Goal: Information Seeking & Learning: Learn about a topic

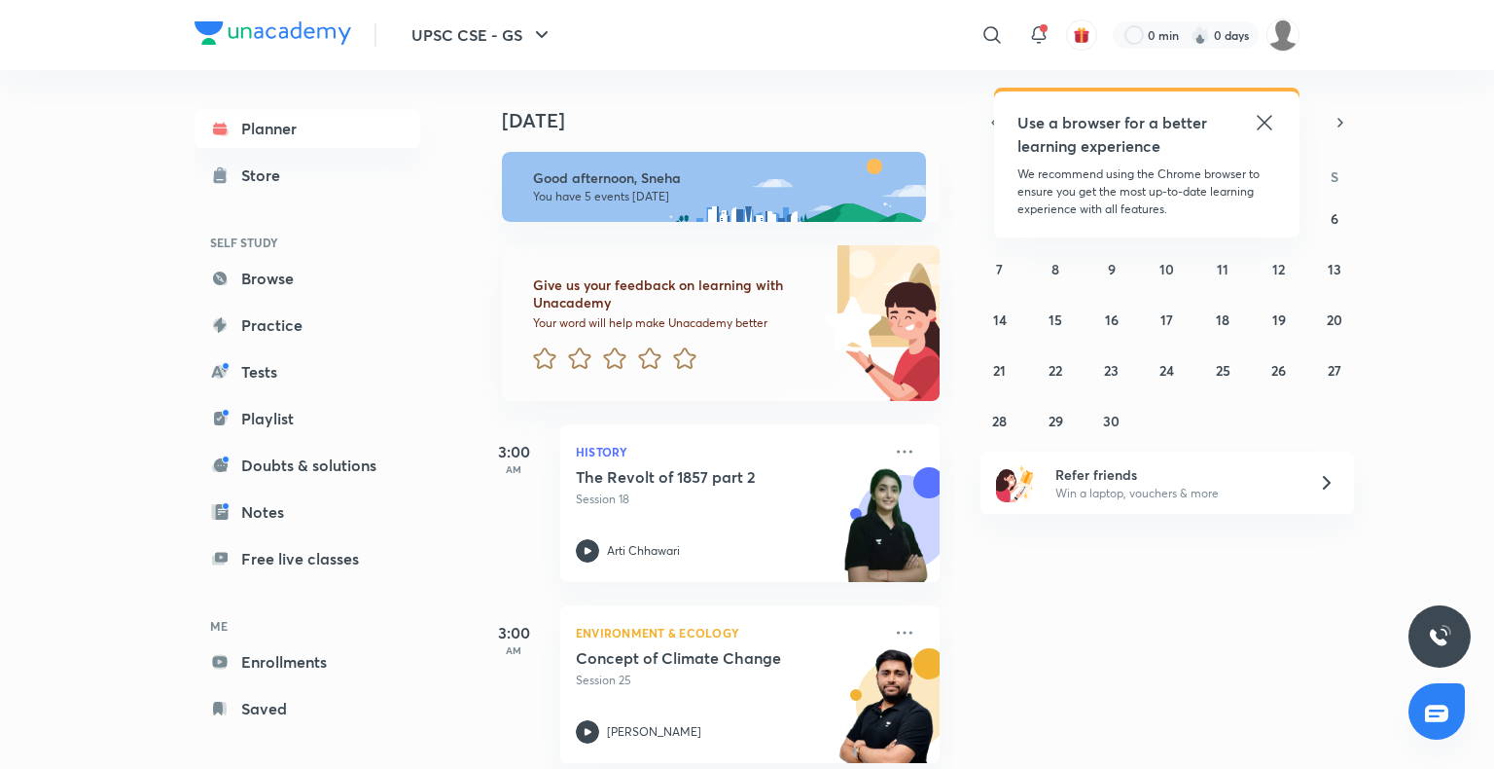
click at [1270, 125] on icon at bounding box center [1264, 122] width 23 height 23
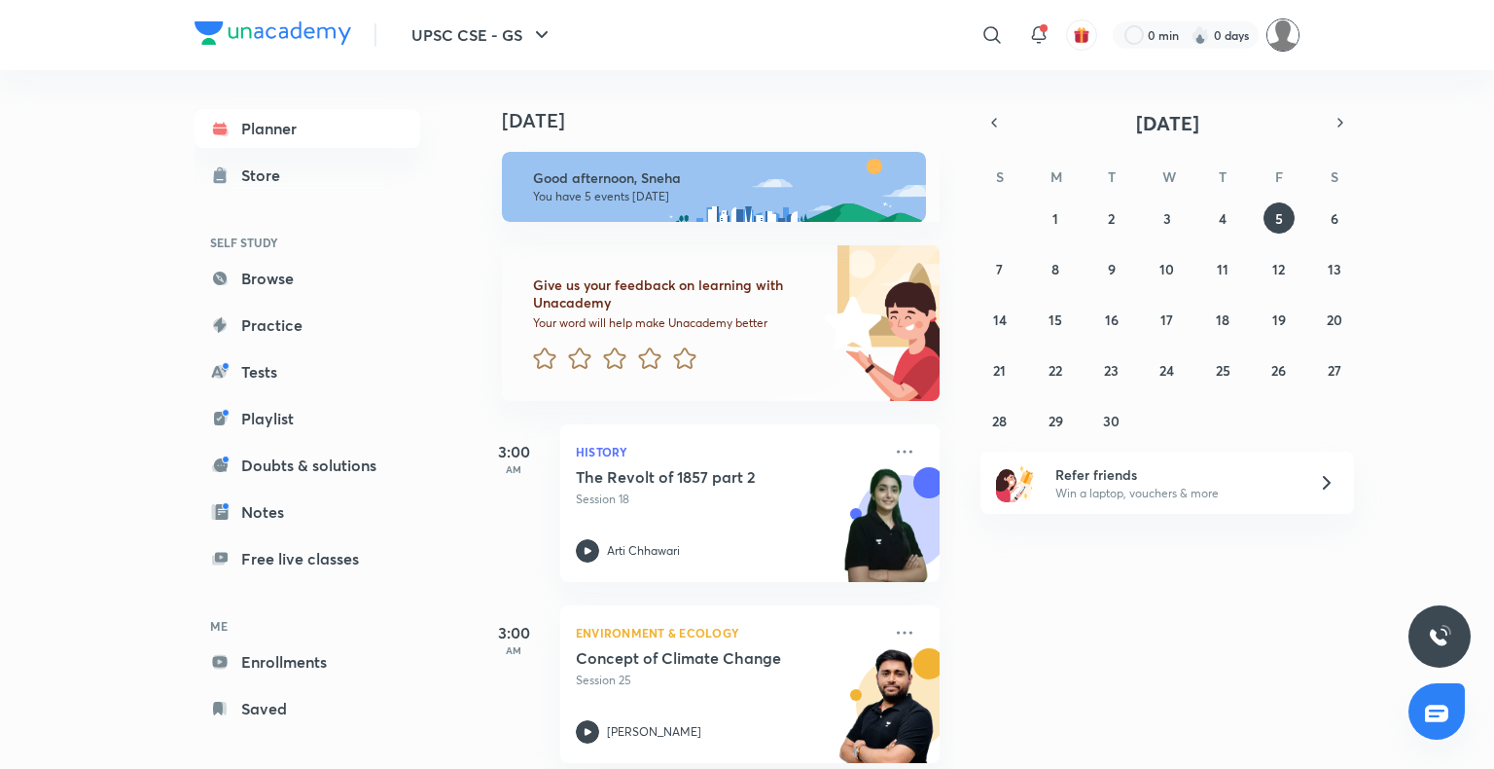
click at [1278, 25] on img at bounding box center [1283, 34] width 33 height 33
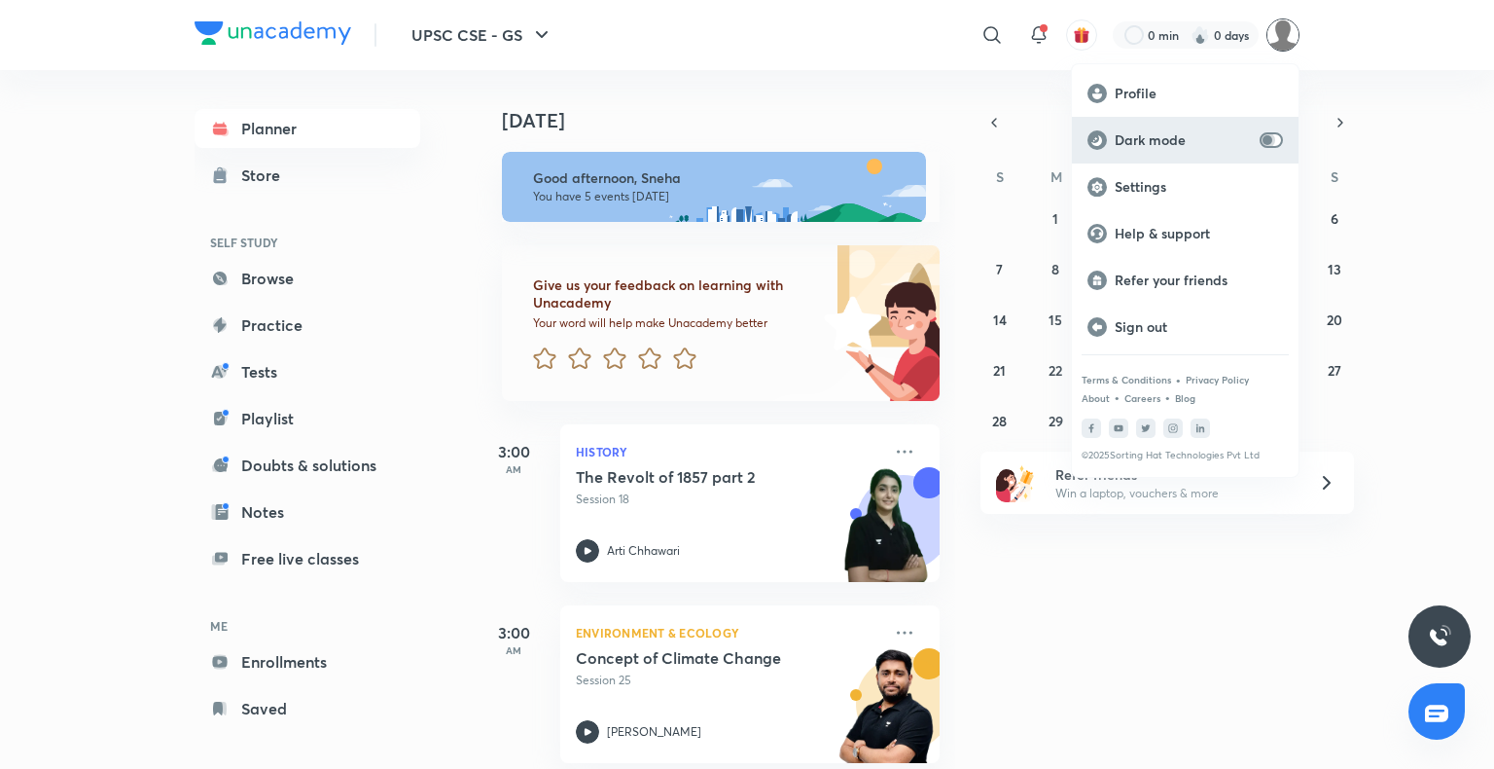
click at [1265, 139] on input "checkbox" at bounding box center [1267, 140] width 47 height 16
checkbox input "true"
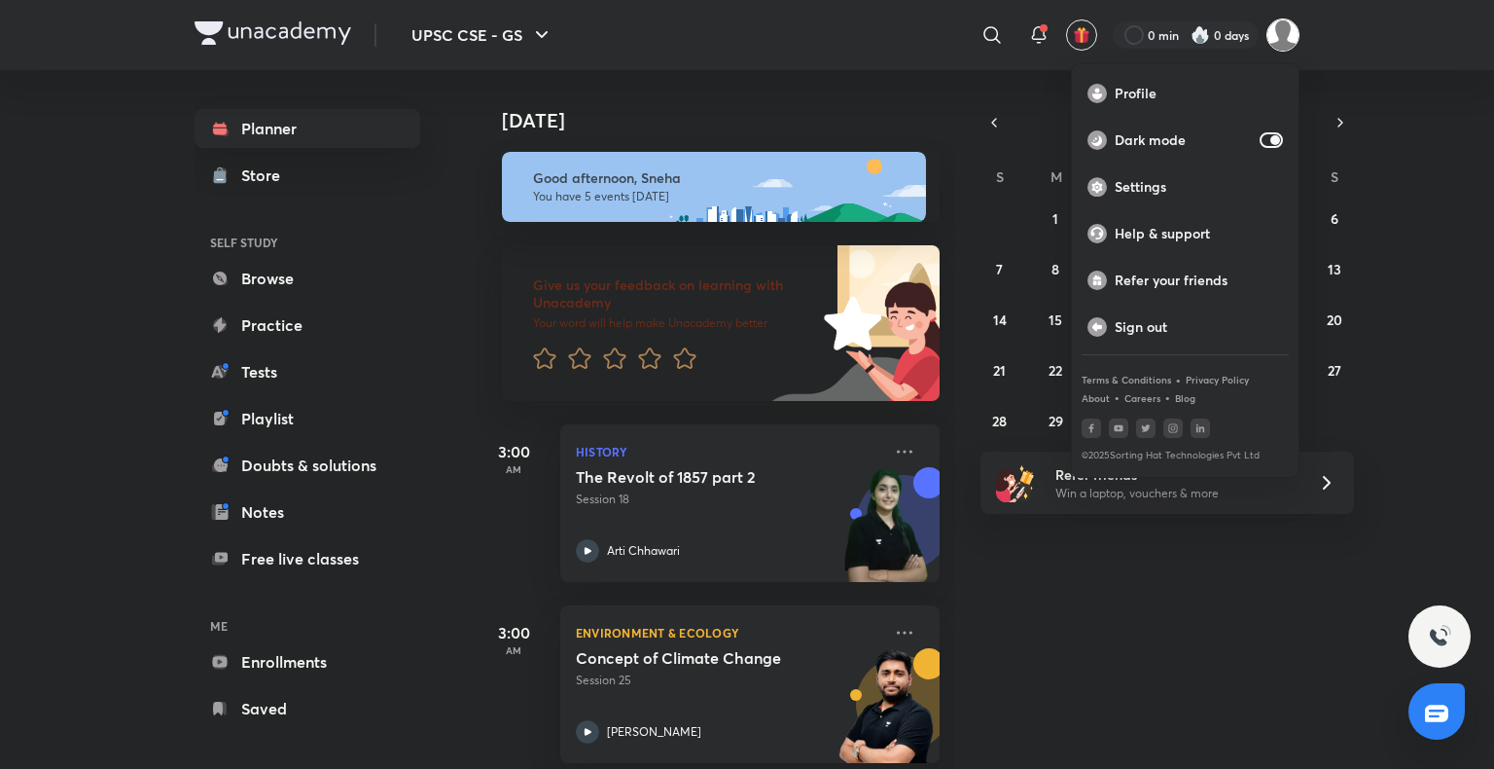
click at [950, 741] on div at bounding box center [747, 384] width 1494 height 769
click at [950, 741] on div "Profile Dark mode Settings Help & support Refer your friends Sign out Terms & C…" at bounding box center [747, 384] width 1494 height 769
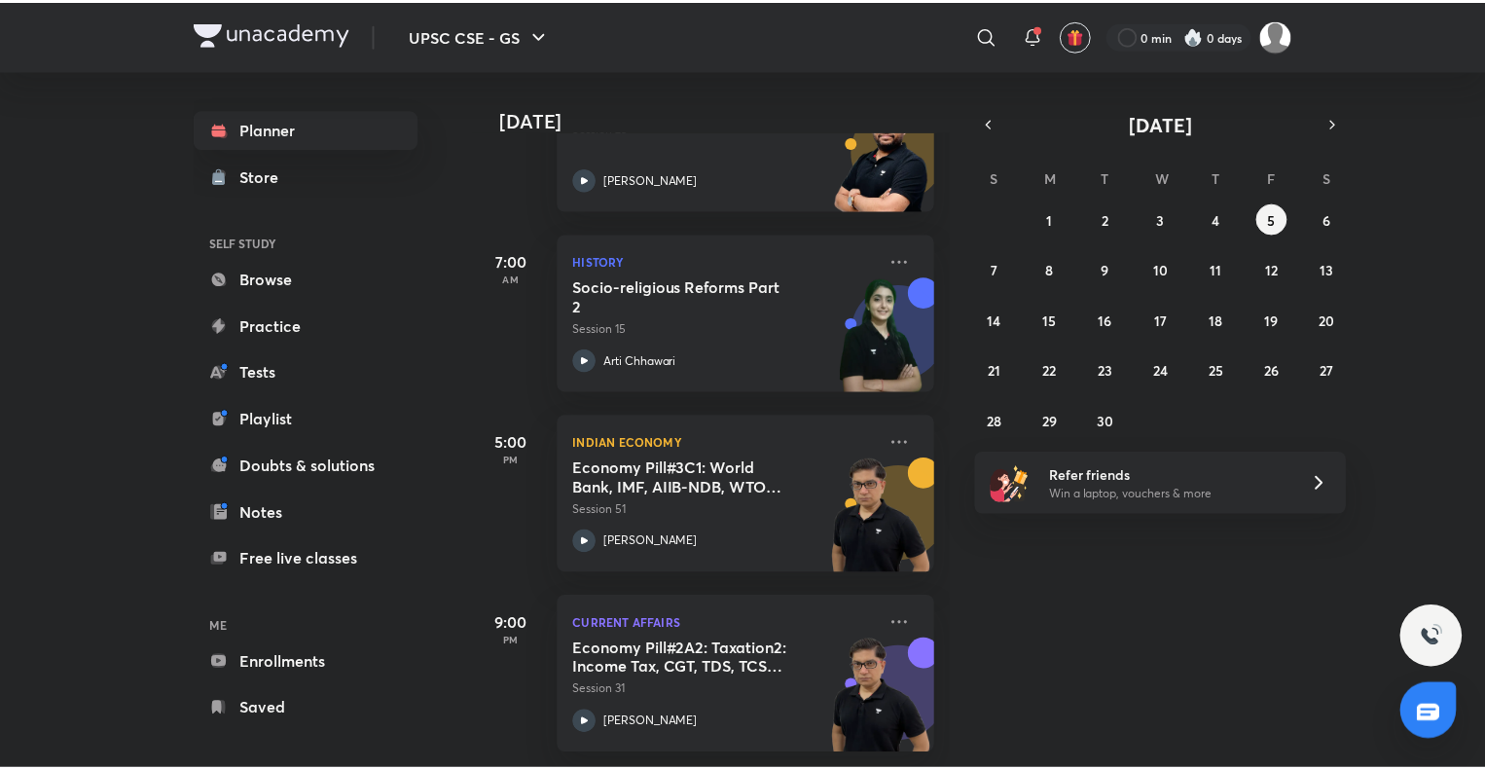
scroll to position [567, 0]
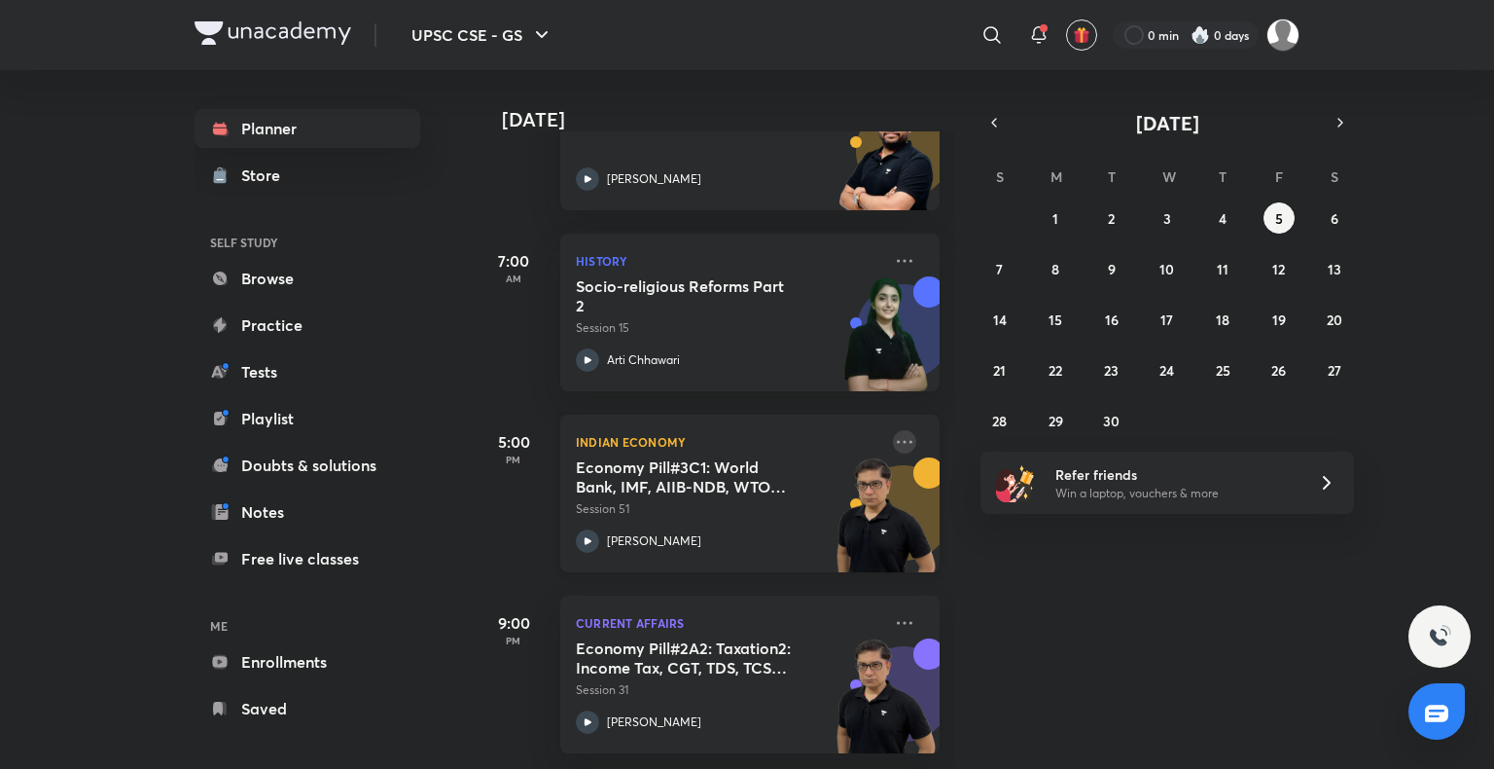
click at [897, 440] on icon at bounding box center [905, 441] width 16 height 3
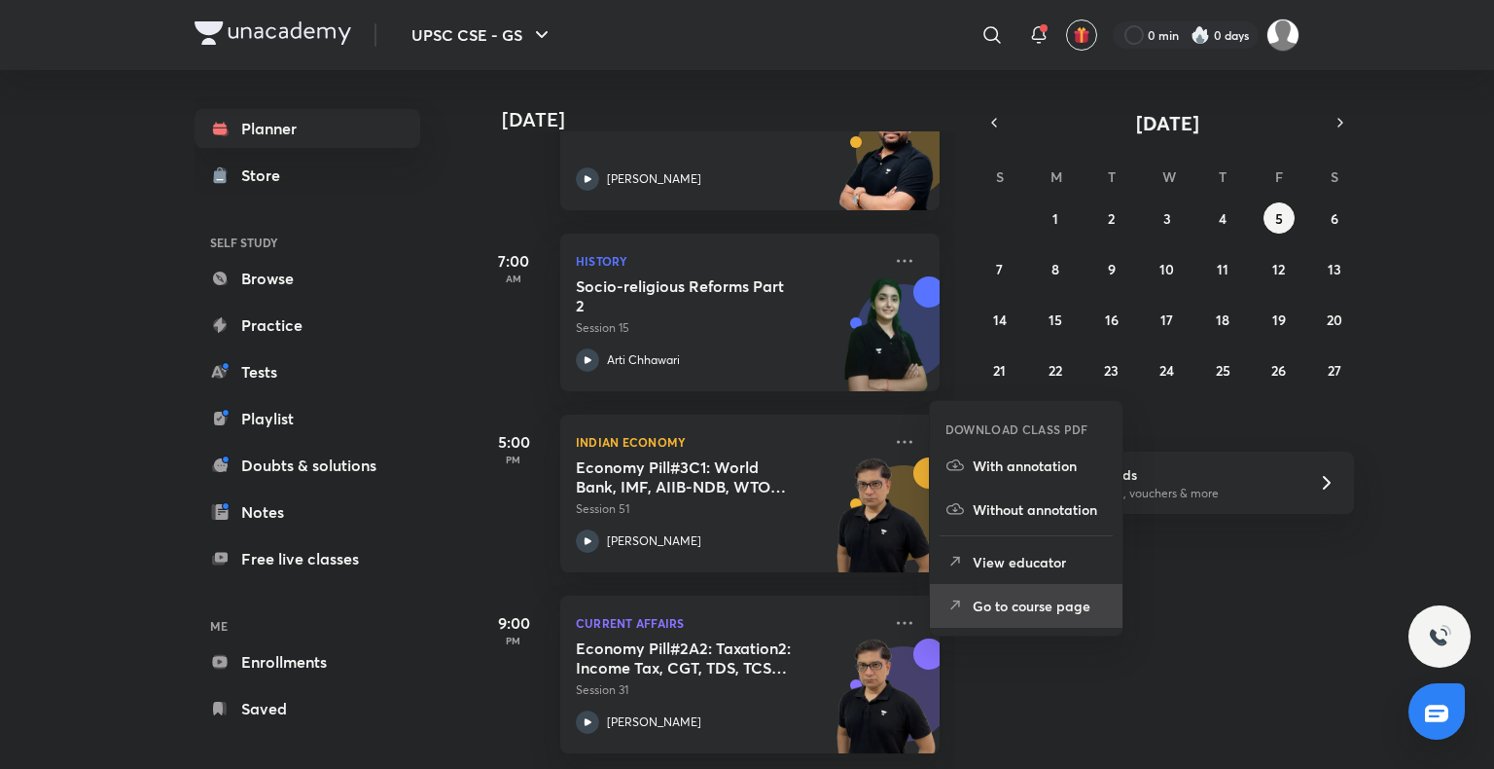
click at [956, 592] on li "Go to course page" at bounding box center [1026, 606] width 193 height 44
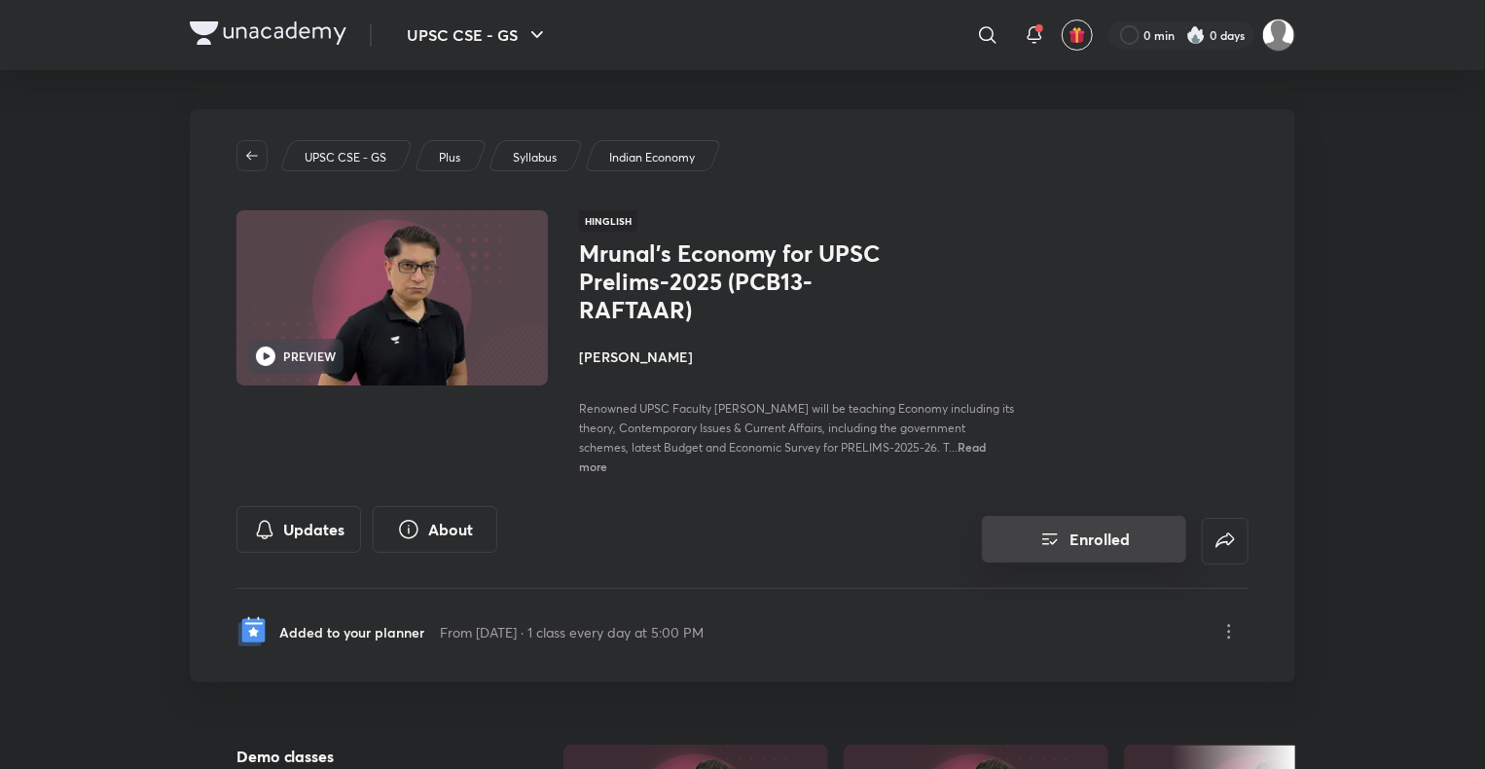
click at [1088, 531] on button "Enrolled" at bounding box center [1084, 539] width 204 height 47
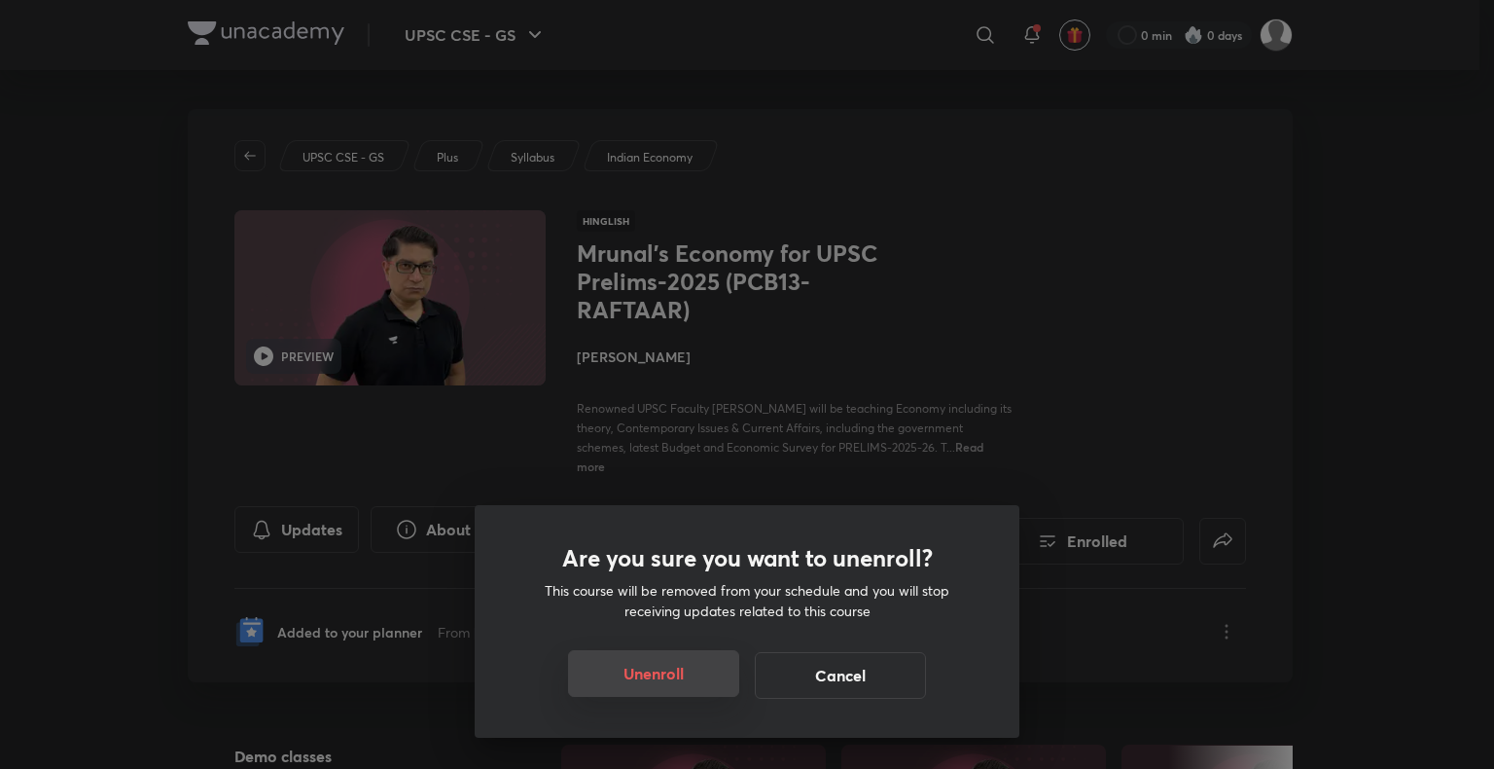
click at [618, 685] on button "Unenroll" at bounding box center [653, 673] width 171 height 47
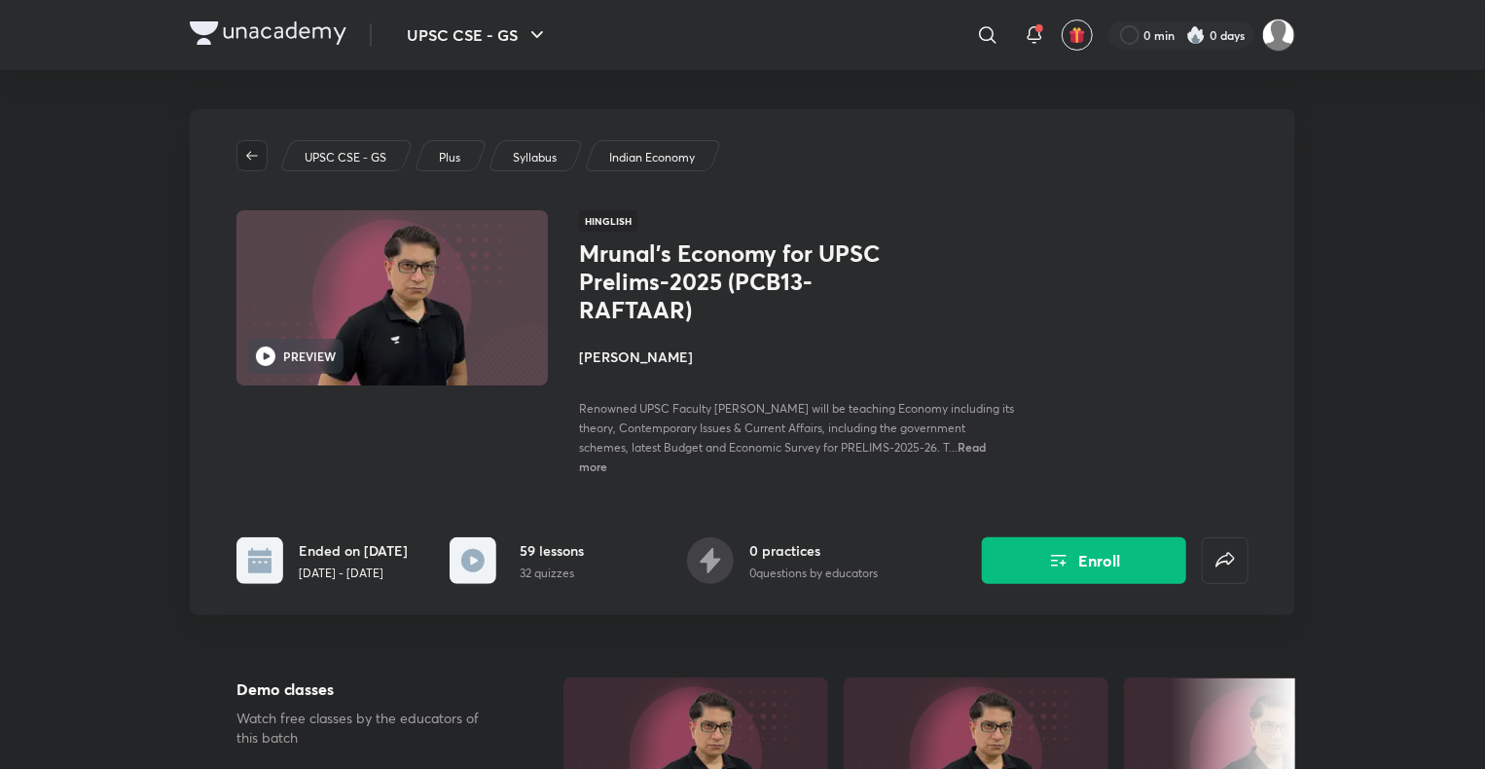
click at [249, 156] on icon "button" at bounding box center [252, 155] width 12 height 9
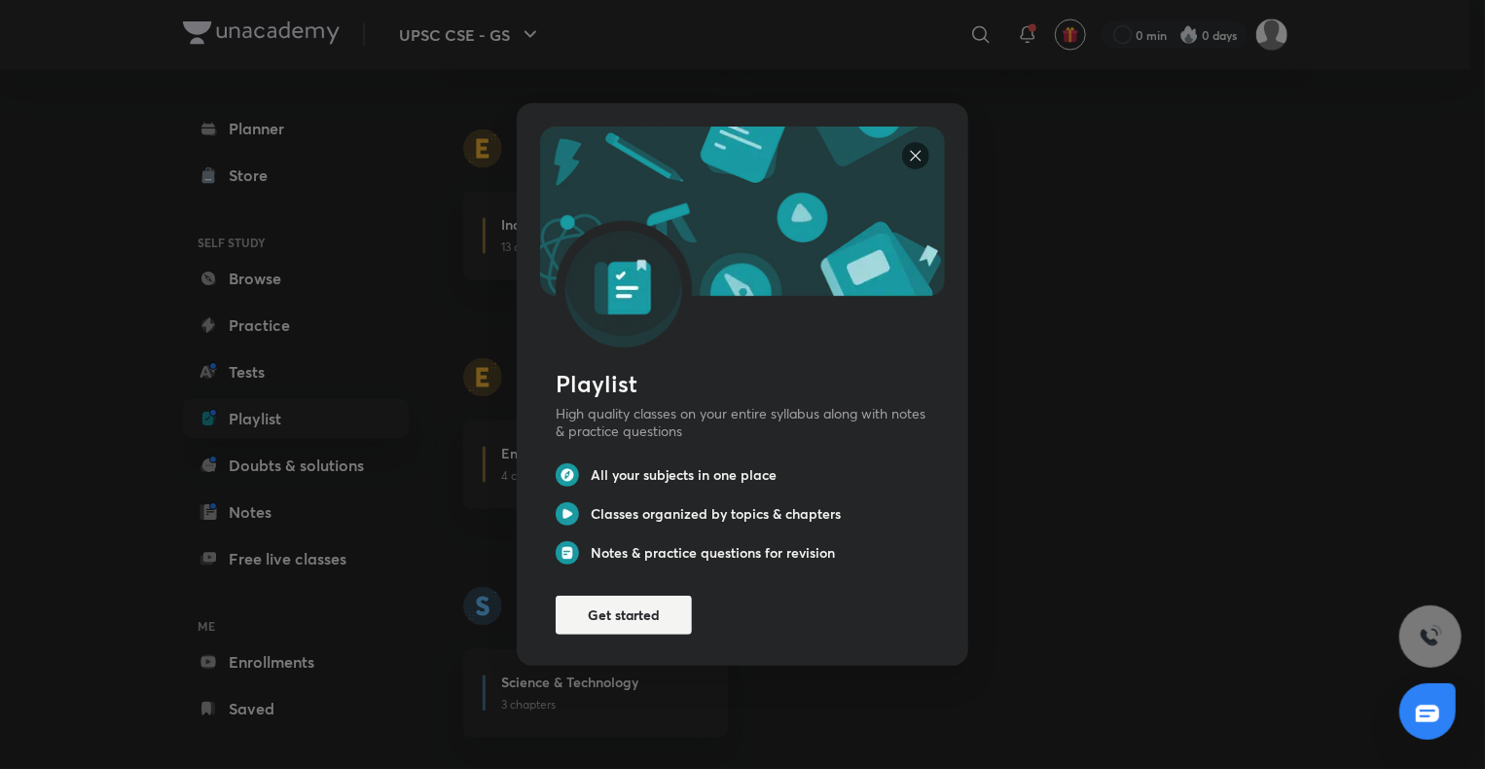
scroll to position [1728, 0]
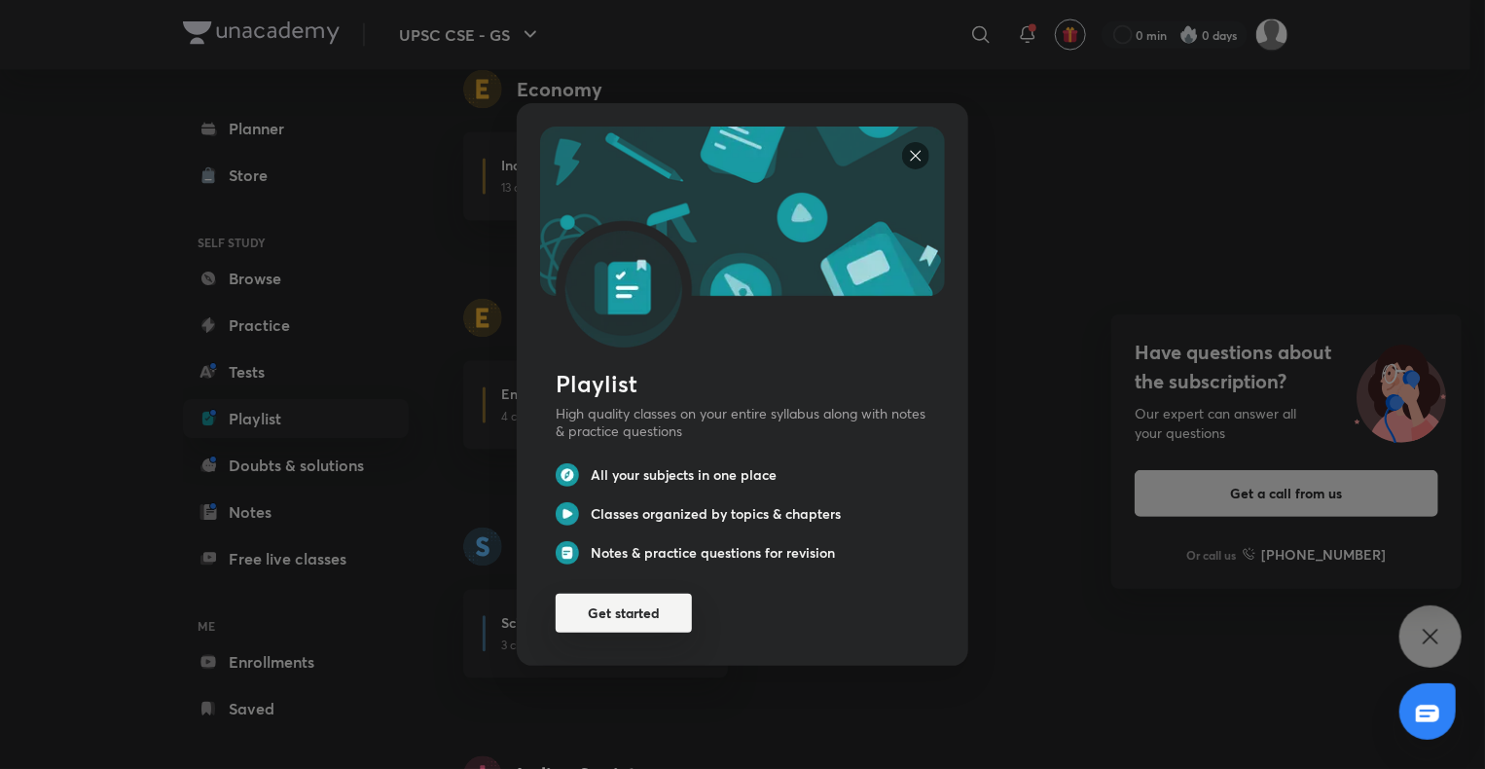
click at [617, 617] on button "Get started" at bounding box center [623, 612] width 136 height 39
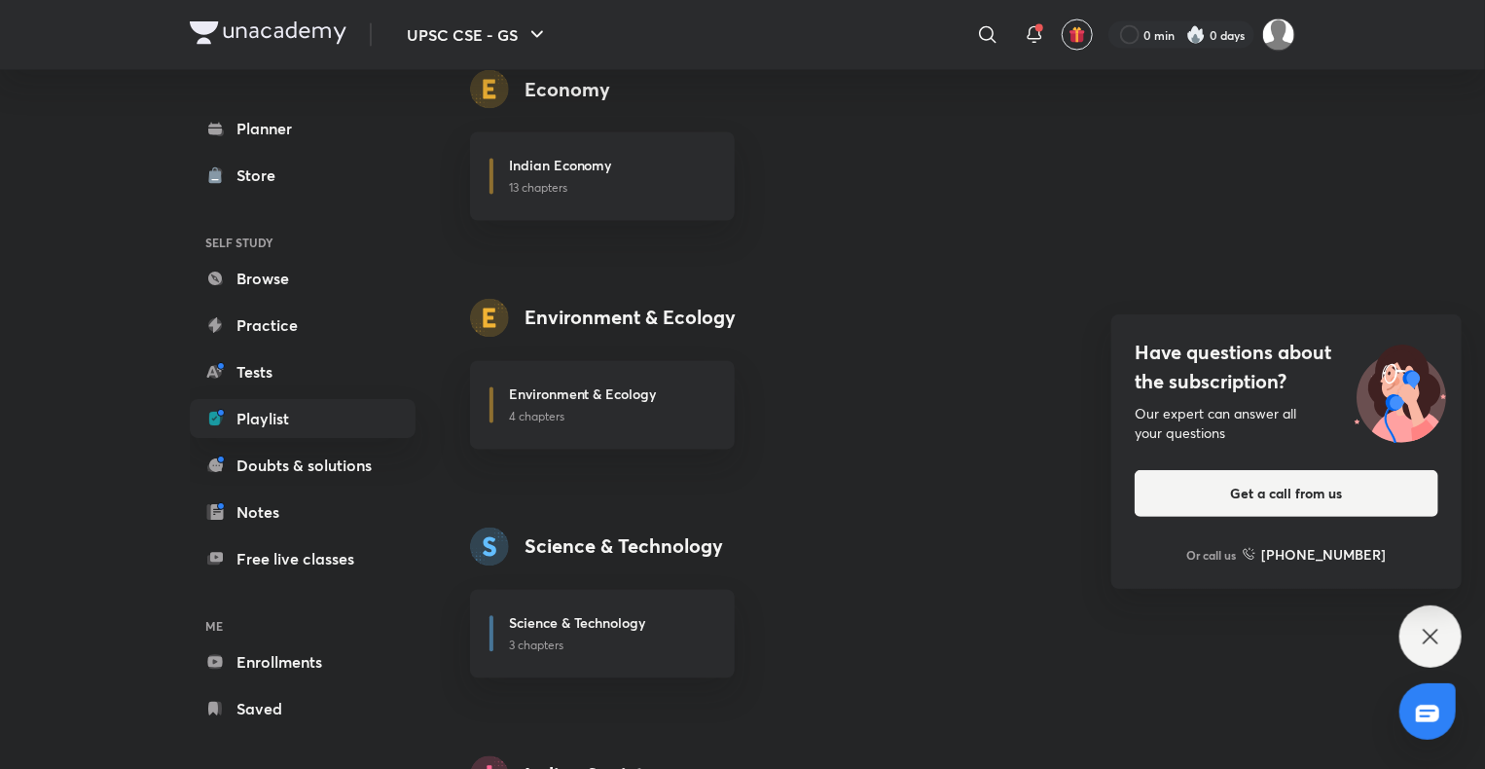
click at [1442, 617] on div "Have questions about the subscription? Our expert can answer all your questions…" at bounding box center [1430, 636] width 62 height 62
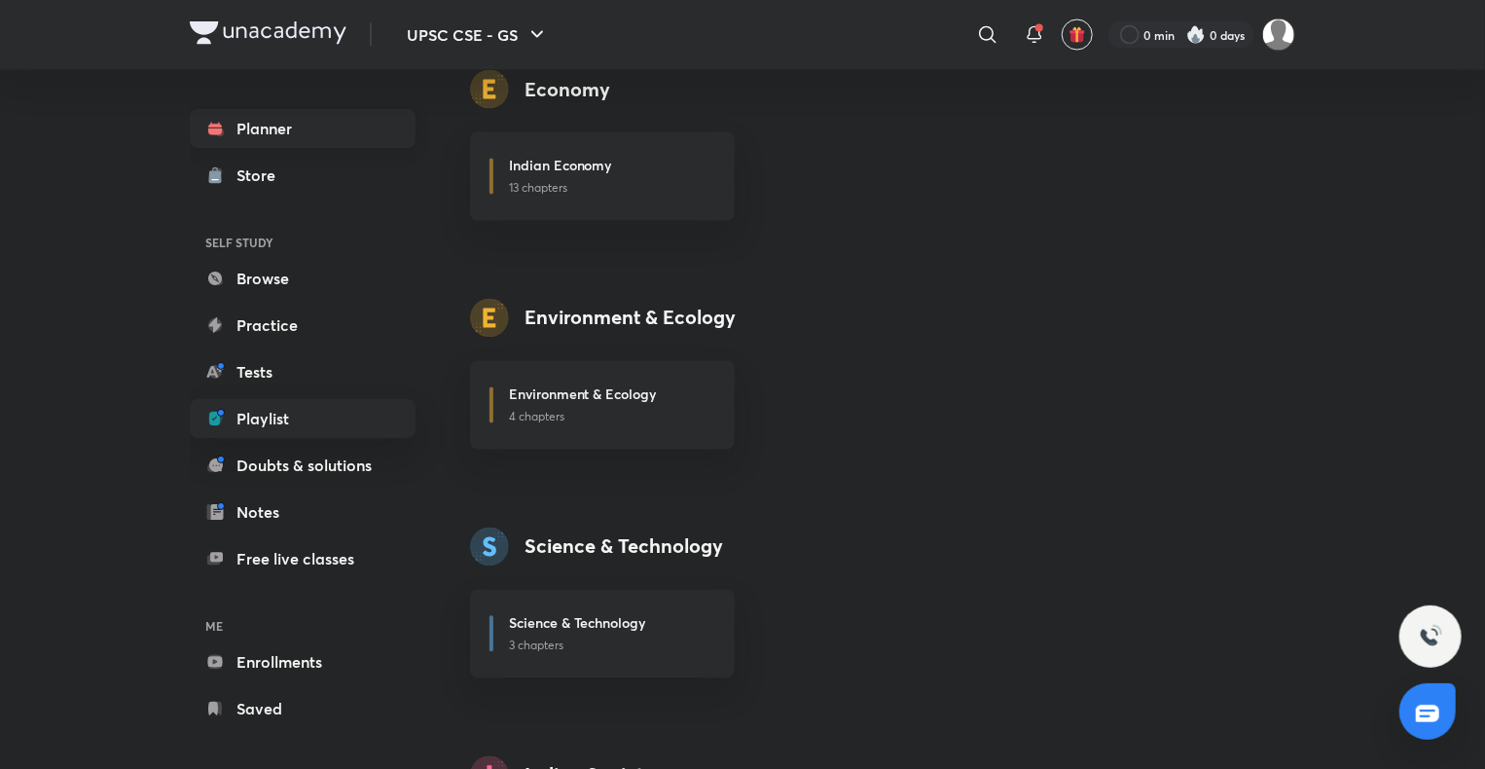
click at [273, 133] on link "Planner" at bounding box center [303, 128] width 226 height 39
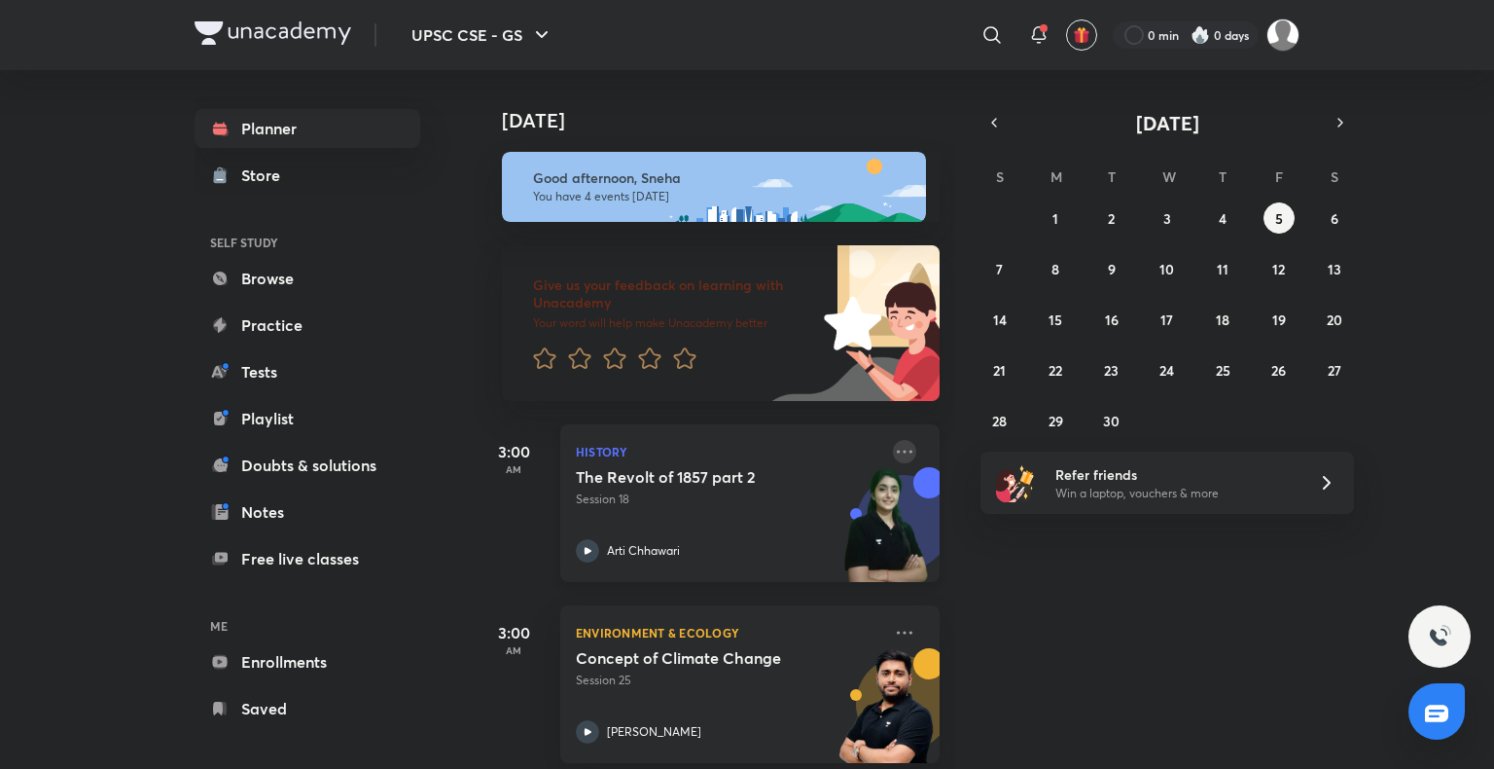
click at [893, 452] on icon at bounding box center [904, 451] width 23 height 23
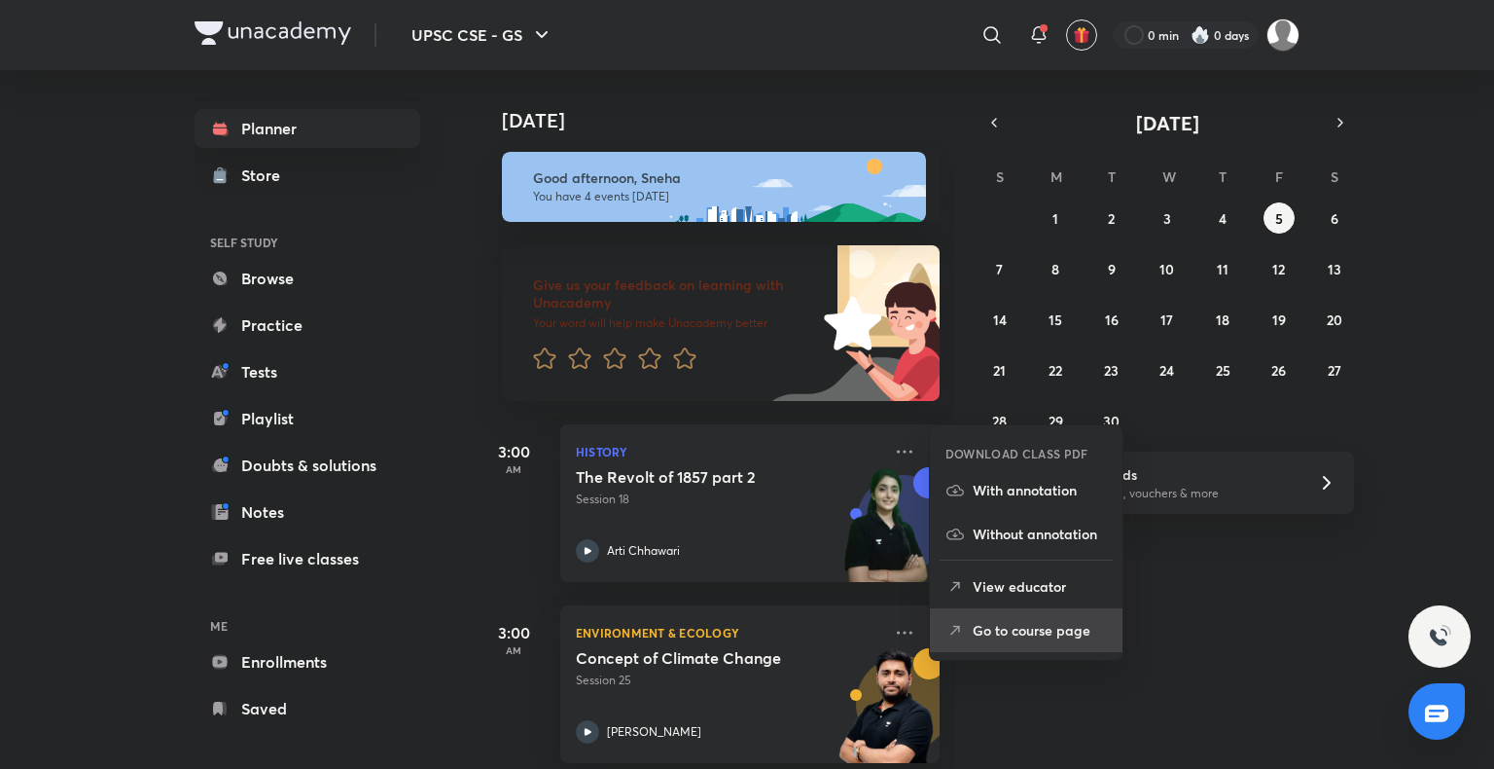
click at [951, 626] on icon at bounding box center [955, 630] width 19 height 19
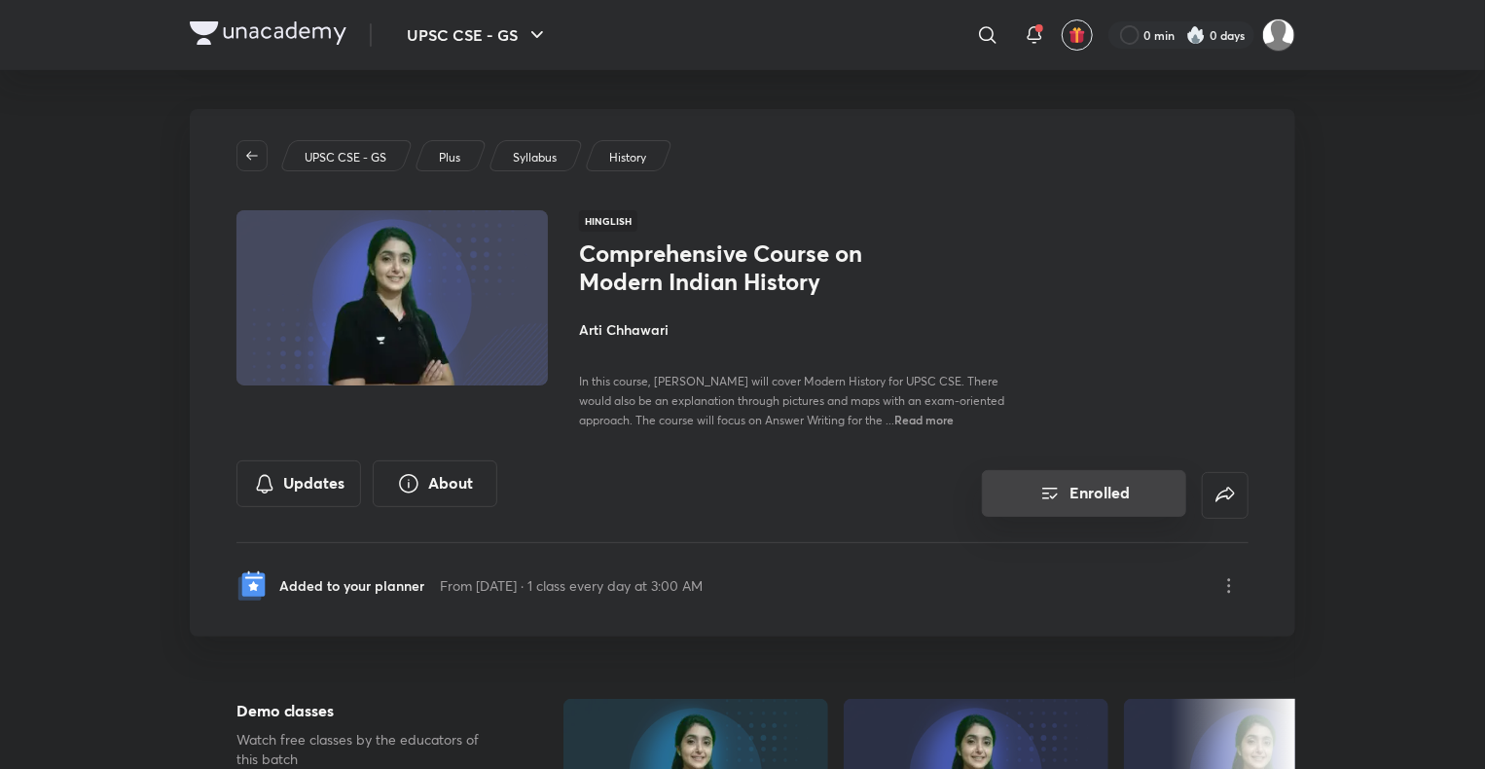
click at [1081, 481] on button "Enrolled" at bounding box center [1084, 493] width 204 height 47
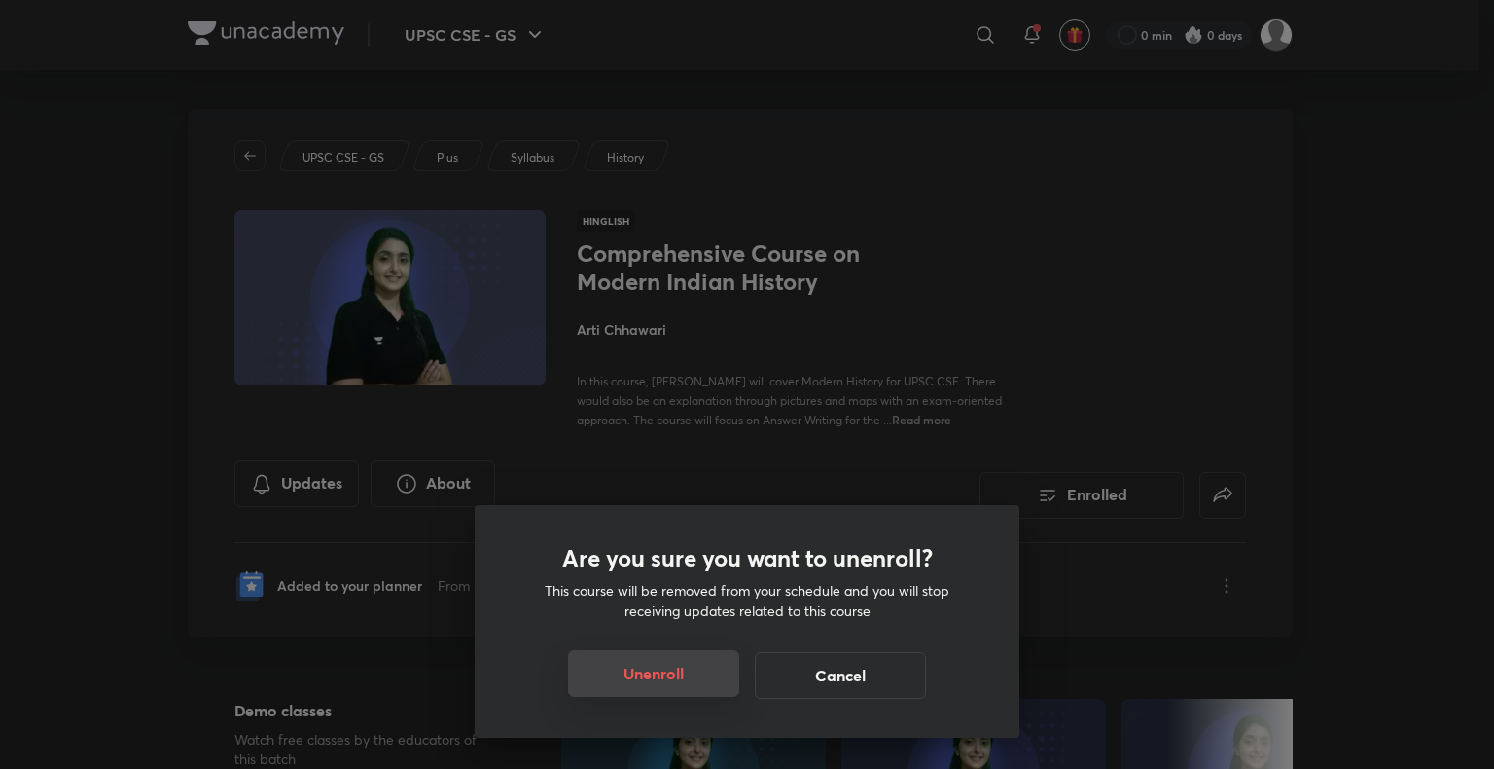
click at [679, 669] on button "Unenroll" at bounding box center [653, 673] width 171 height 47
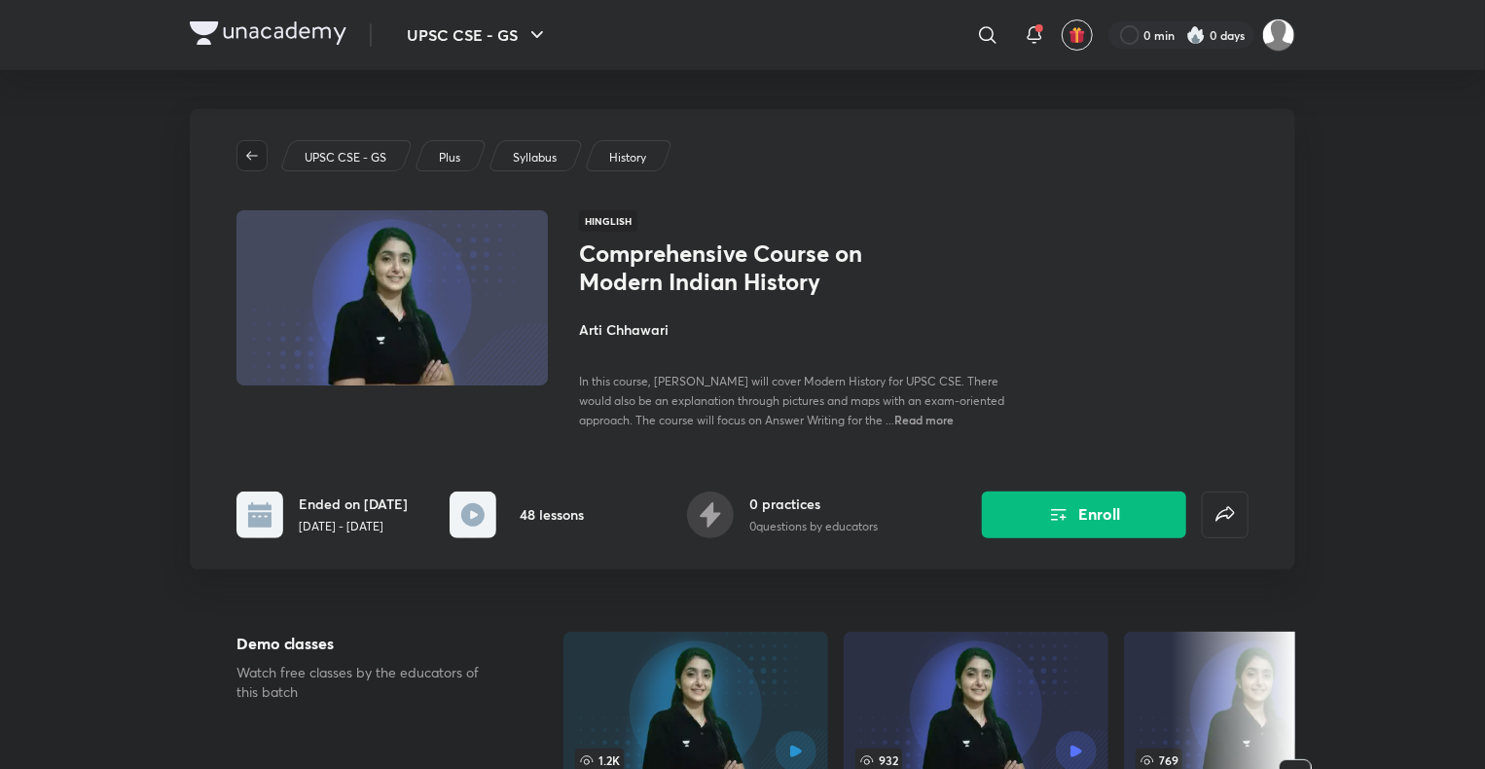
click at [241, 161] on span "button" at bounding box center [251, 156] width 29 height 16
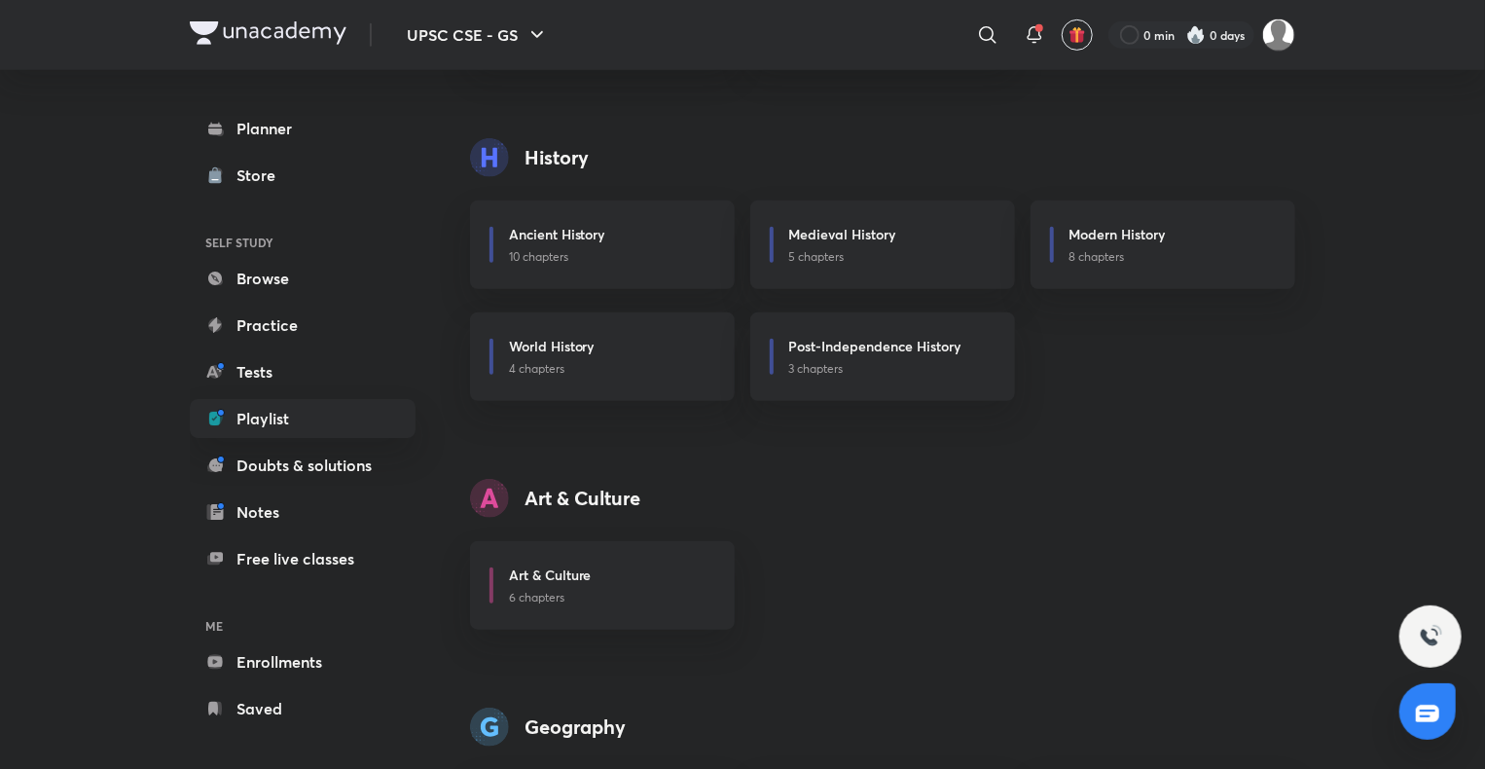
scroll to position [590, 0]
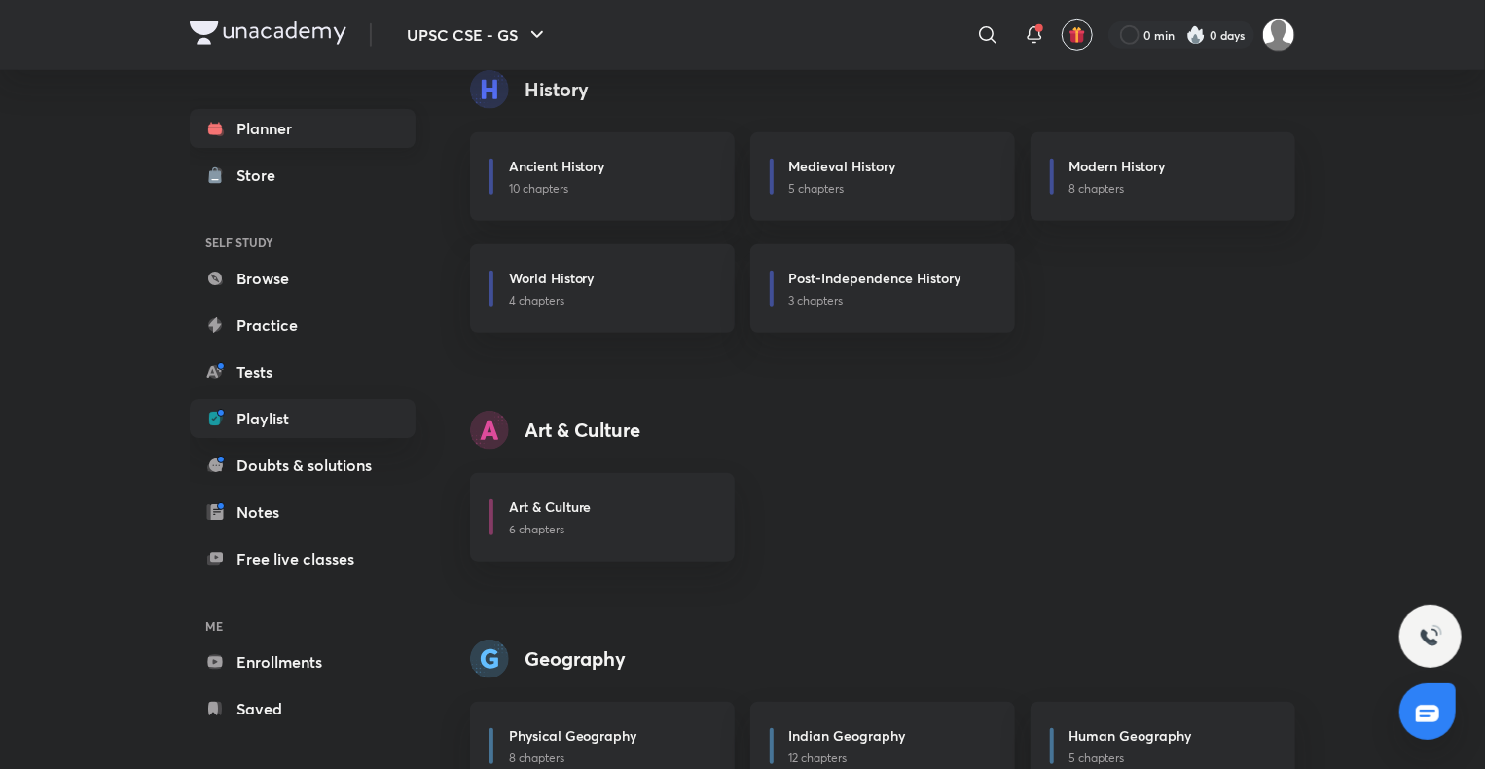
click at [240, 125] on link "Planner" at bounding box center [303, 128] width 226 height 39
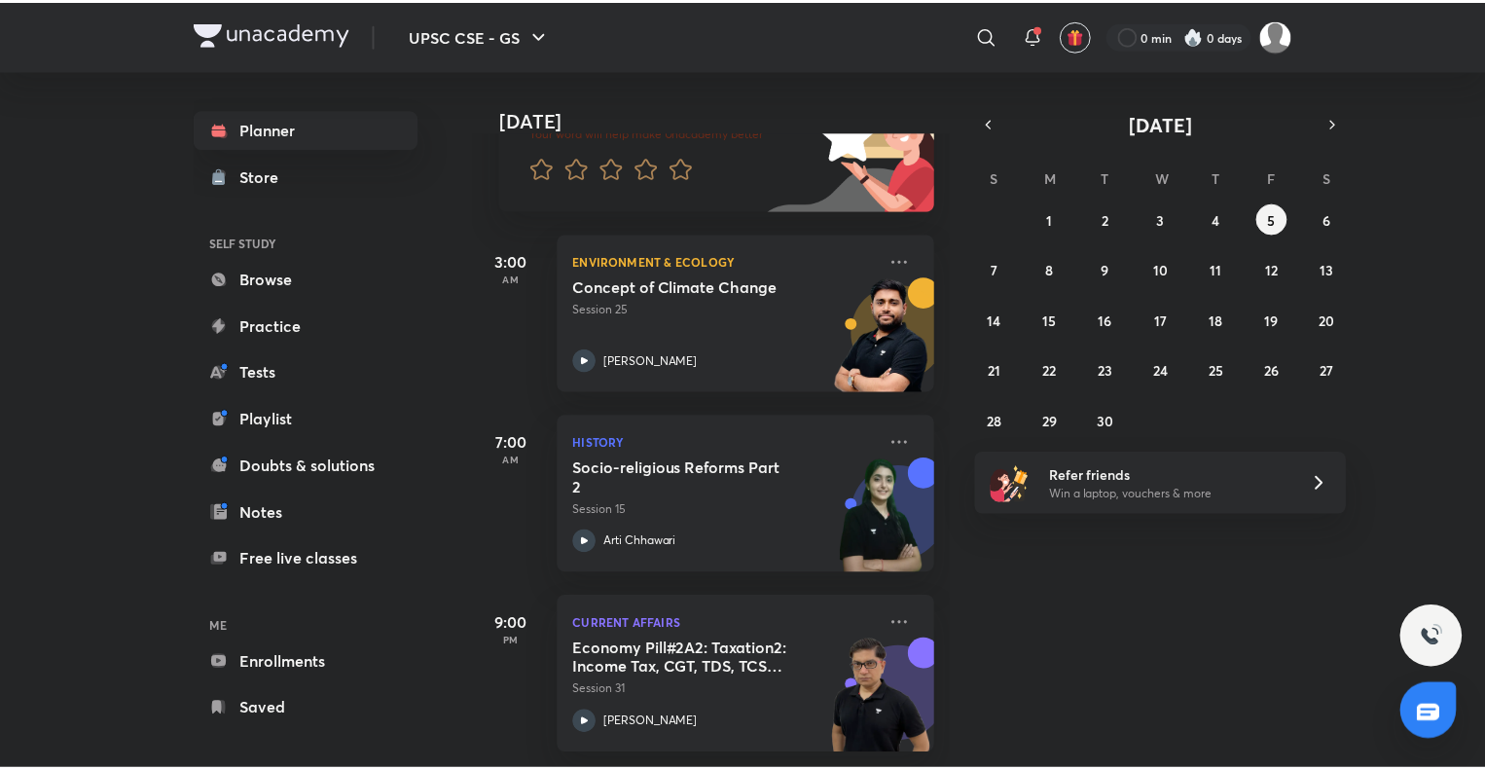
scroll to position [205, 0]
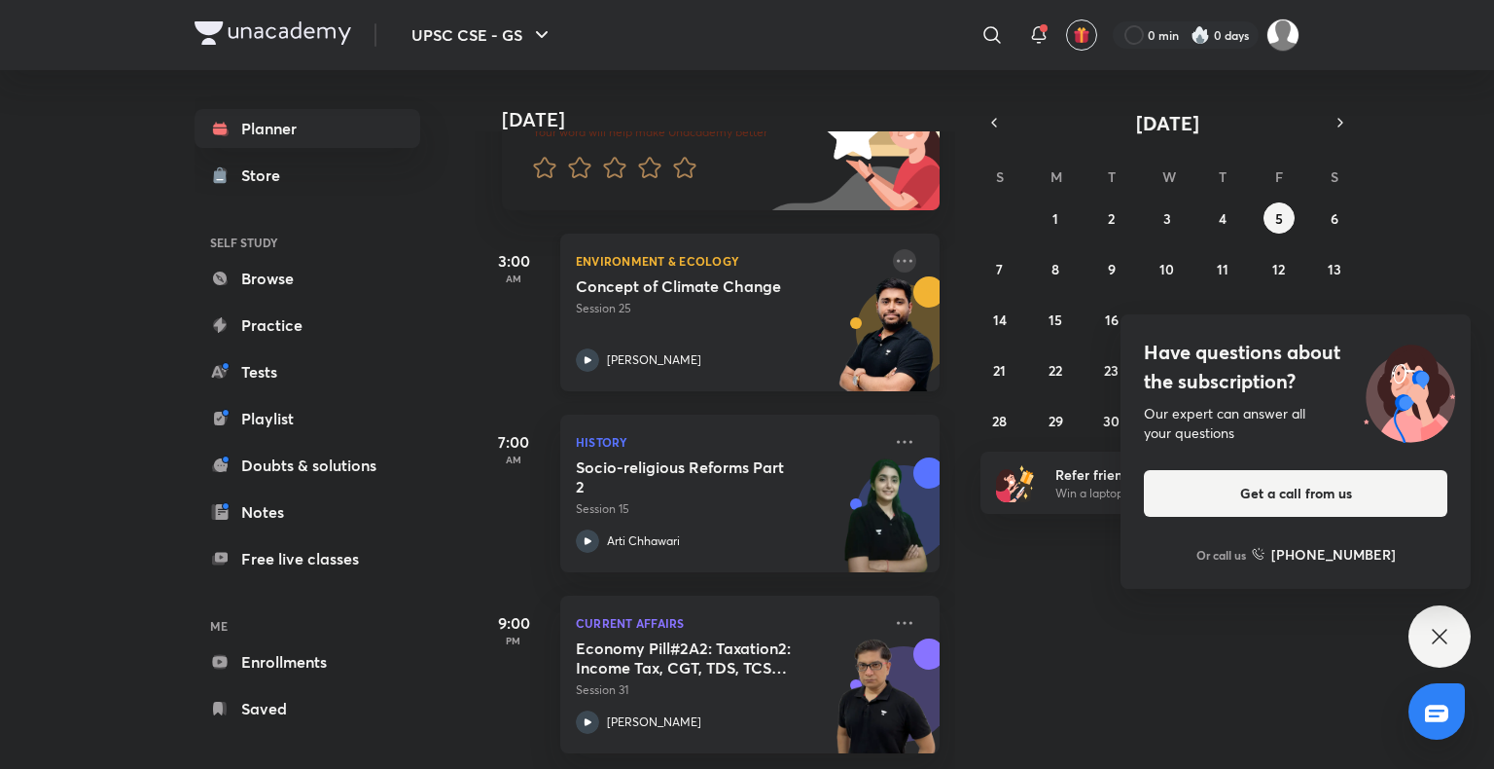
click at [897, 259] on icon at bounding box center [905, 260] width 16 height 3
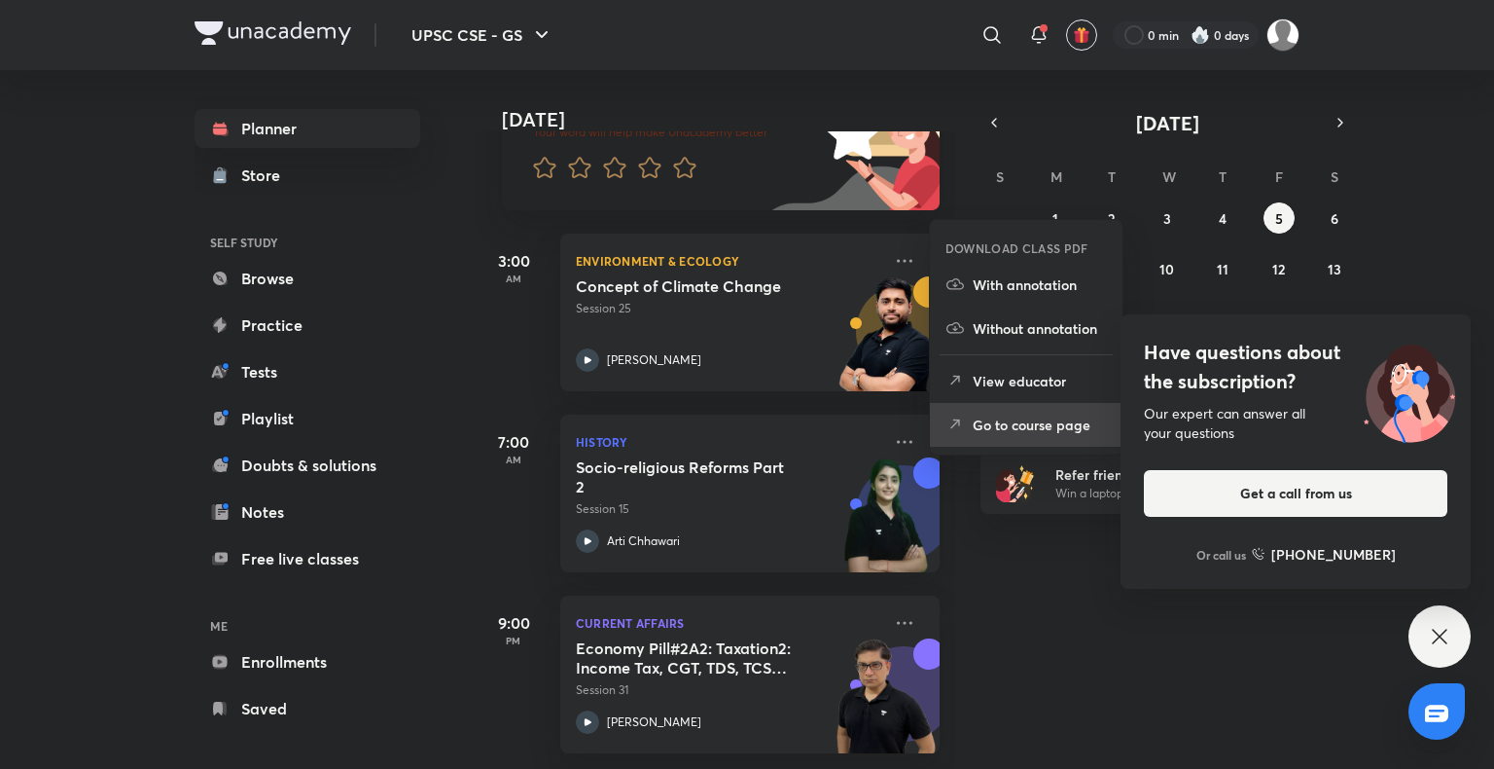
click at [958, 421] on icon at bounding box center [956, 423] width 6 height 6
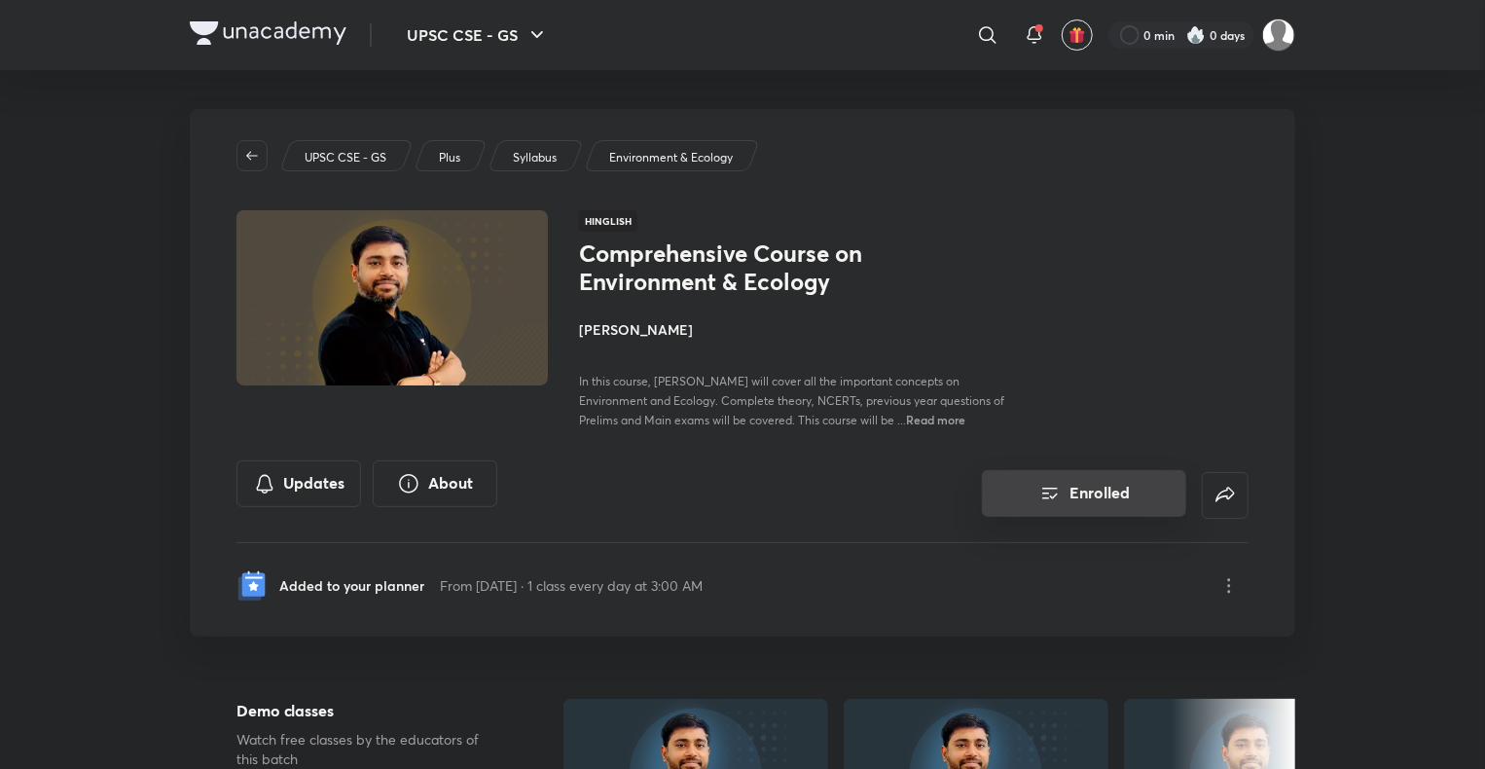
click at [1041, 512] on button "Enrolled" at bounding box center [1084, 493] width 204 height 47
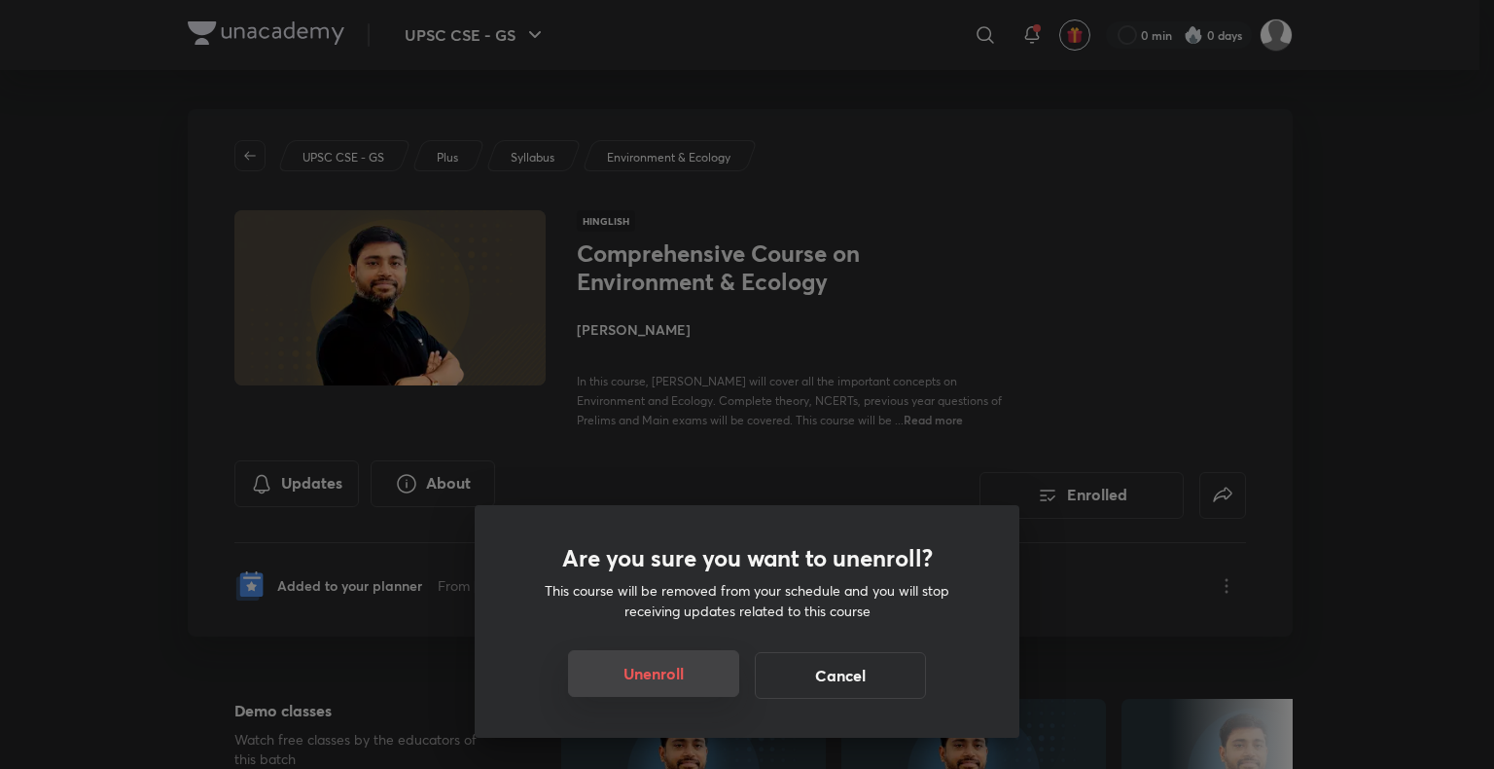
click at [639, 679] on button "Unenroll" at bounding box center [653, 673] width 171 height 47
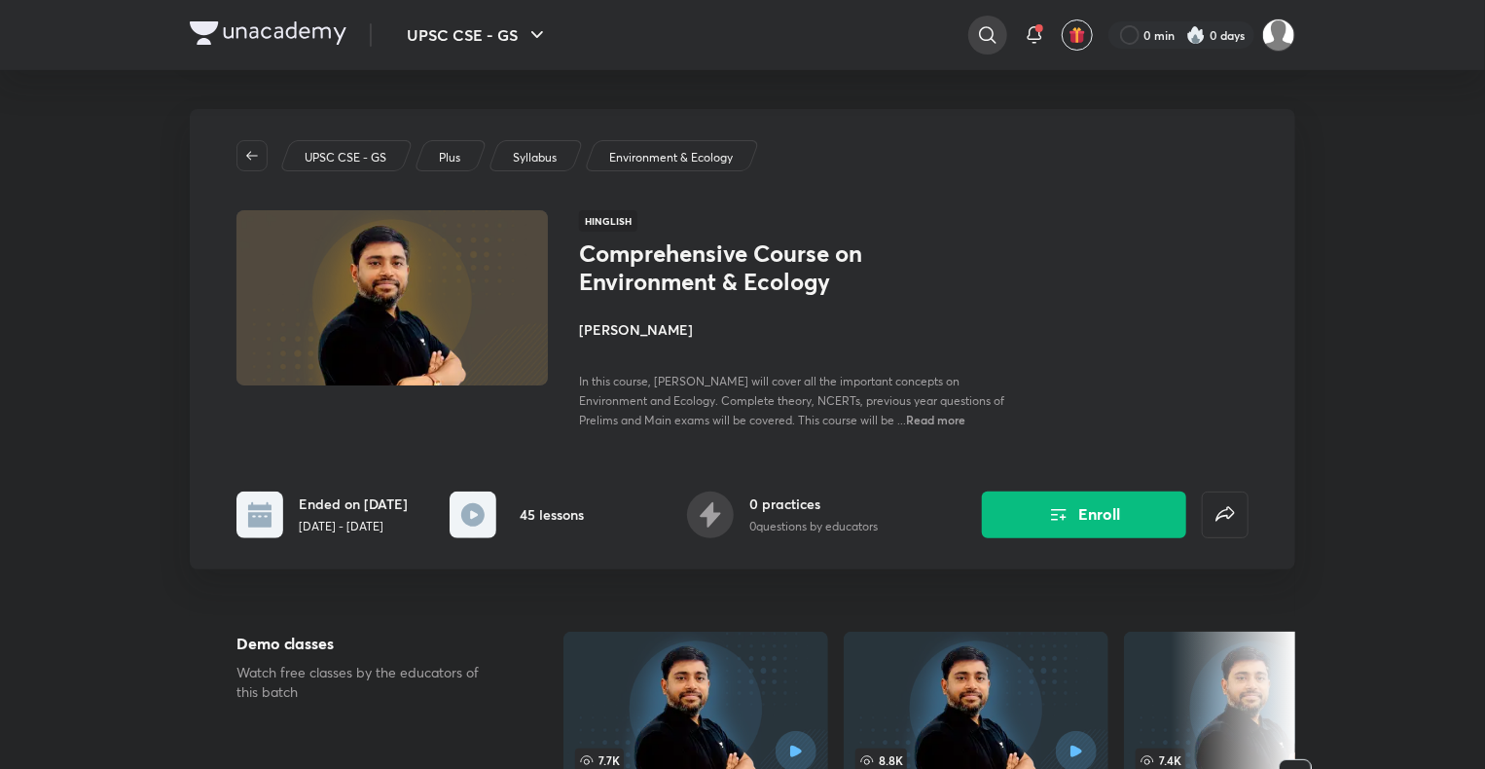
click at [980, 39] on icon at bounding box center [987, 34] width 23 height 23
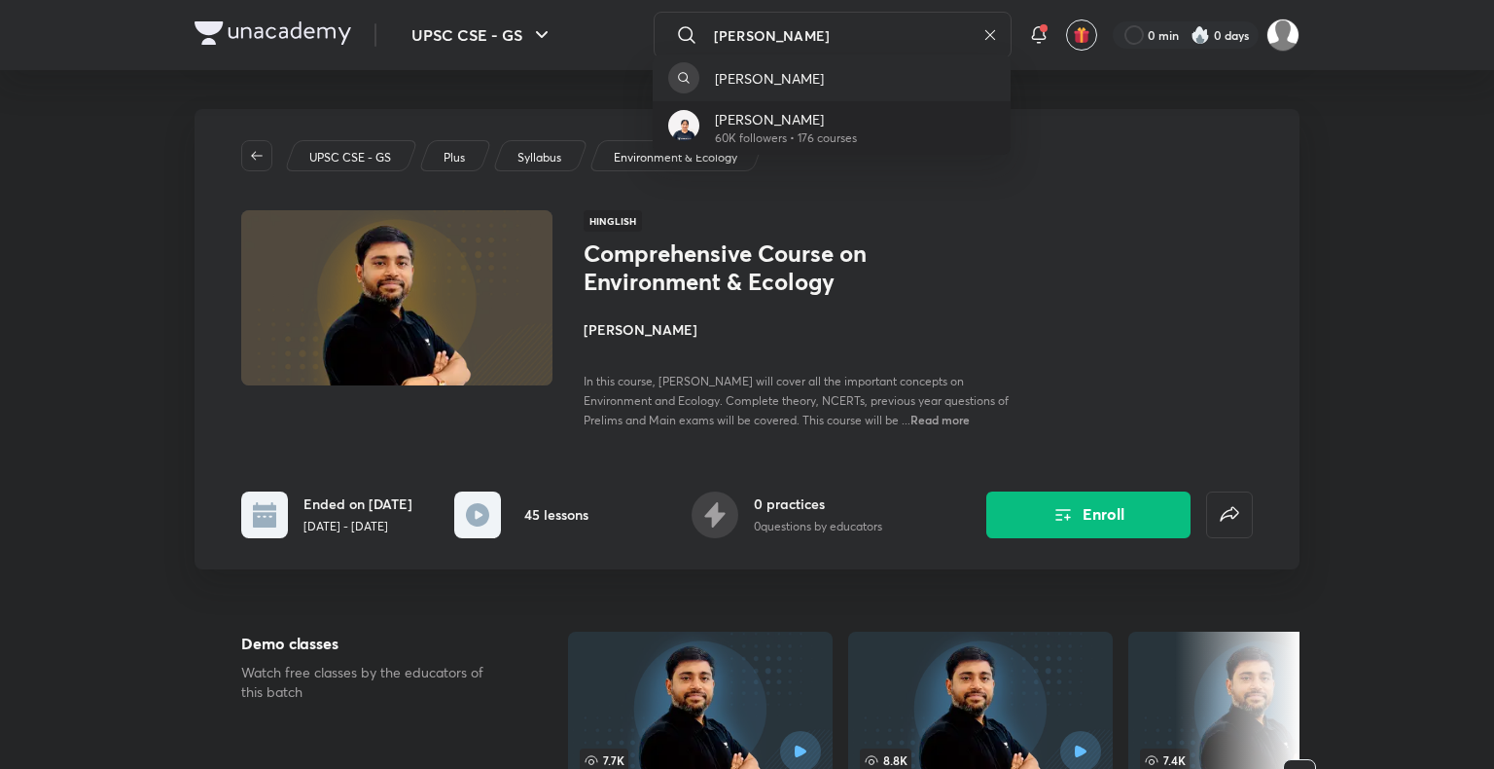
type input "himabindu"
click at [860, 133] on div "Himabindu 60K followers • 176 courses" at bounding box center [832, 128] width 358 height 54
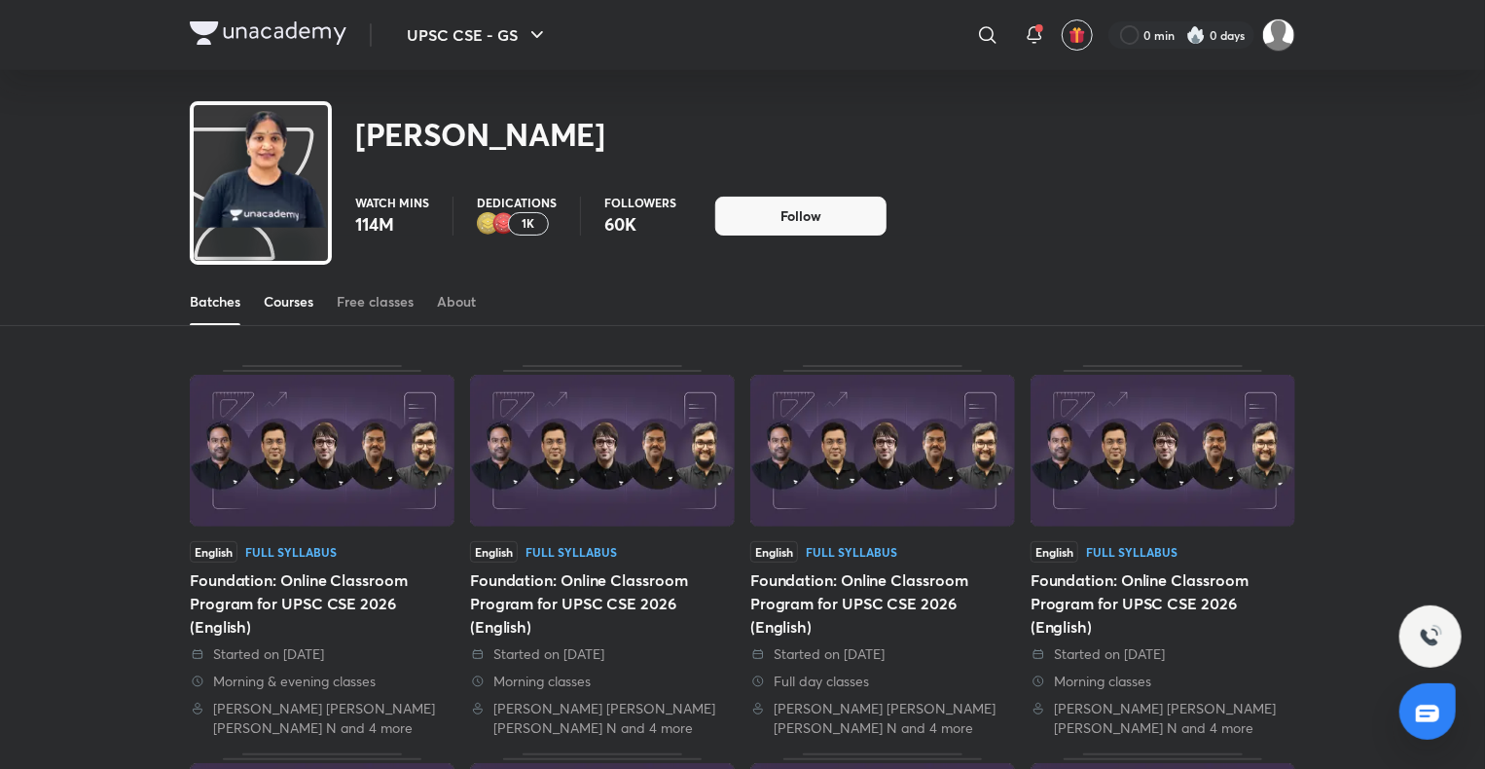
click at [281, 290] on link "Courses" at bounding box center [289, 301] width 50 height 47
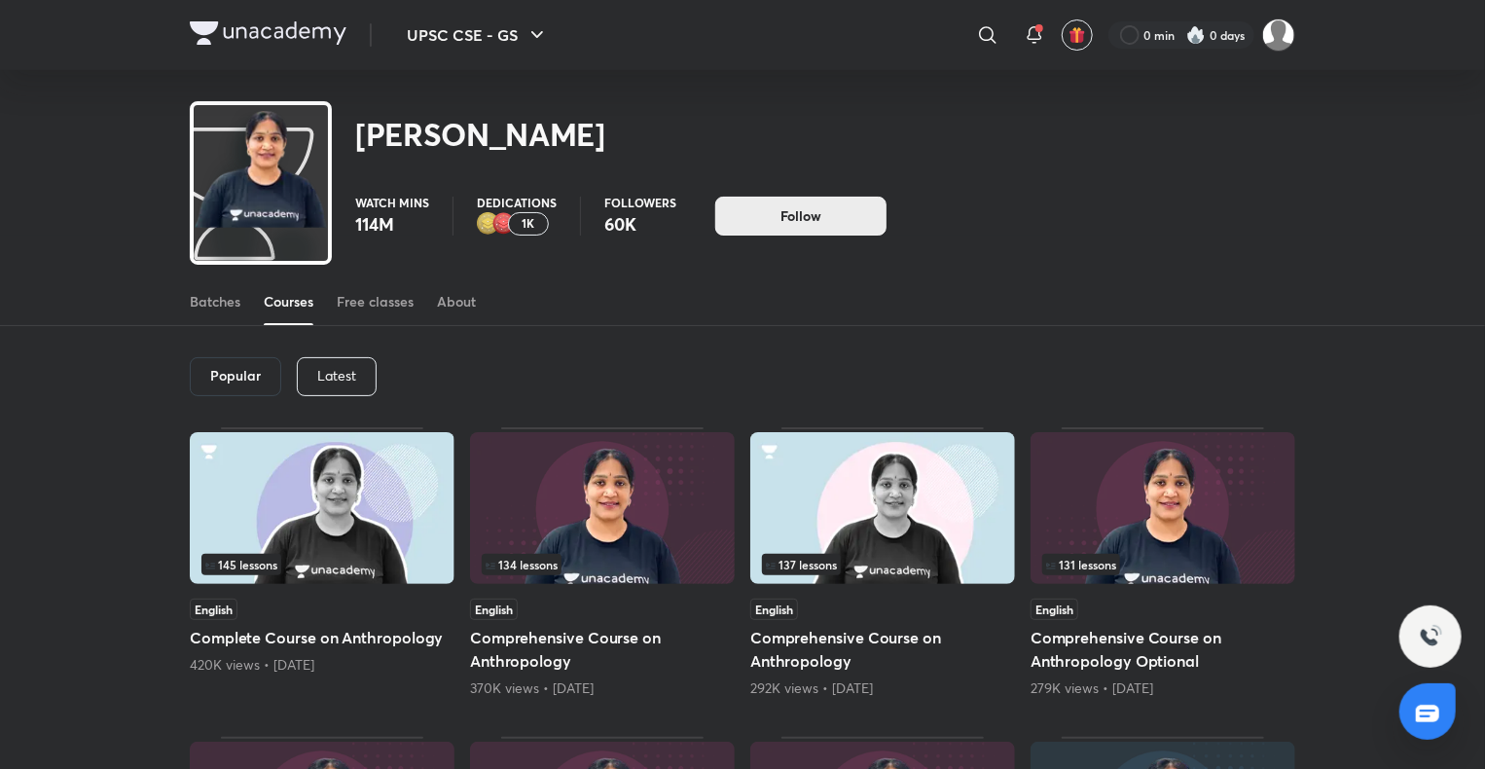
click at [774, 215] on button "Follow" at bounding box center [800, 216] width 171 height 39
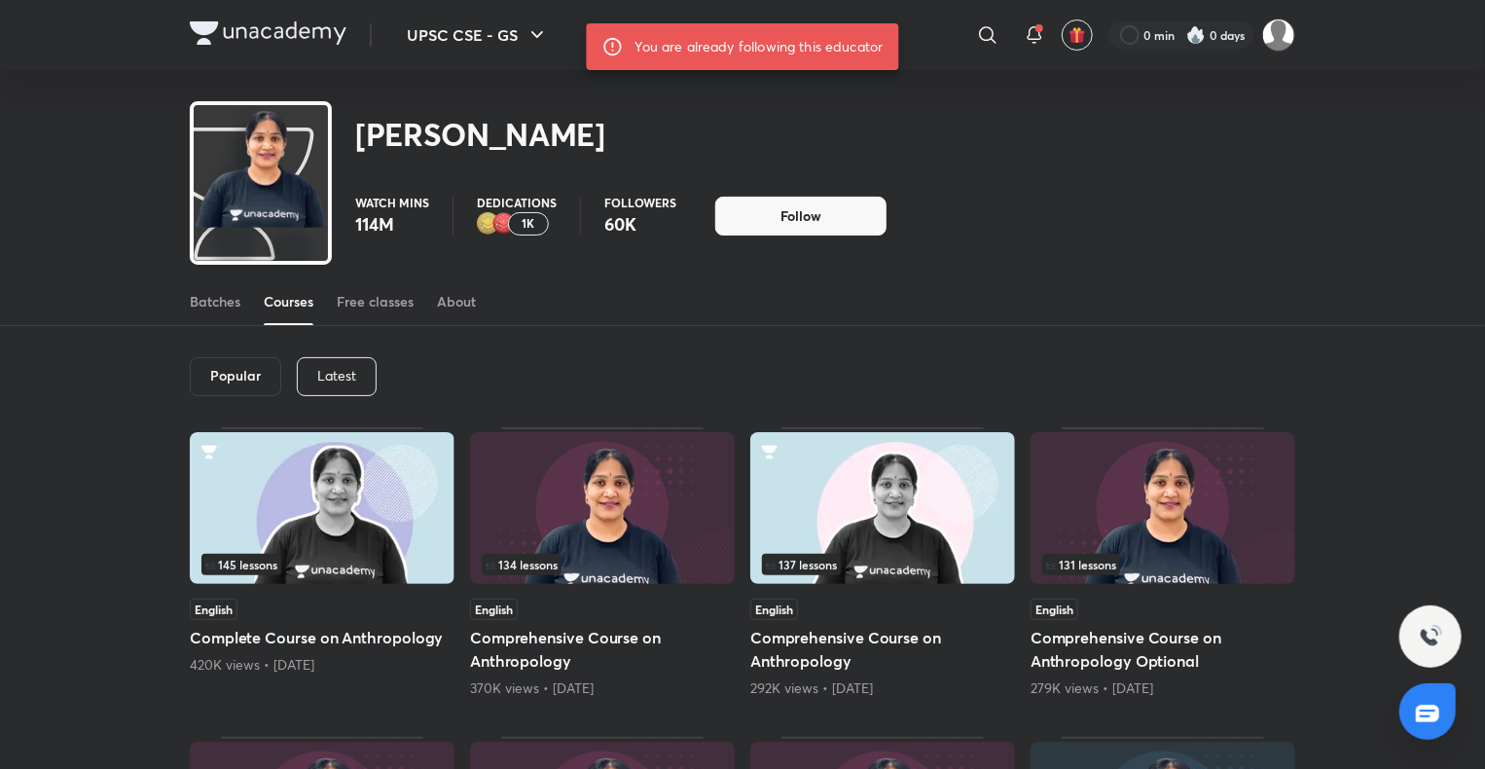
click at [306, 364] on div "Latest" at bounding box center [337, 376] width 80 height 39
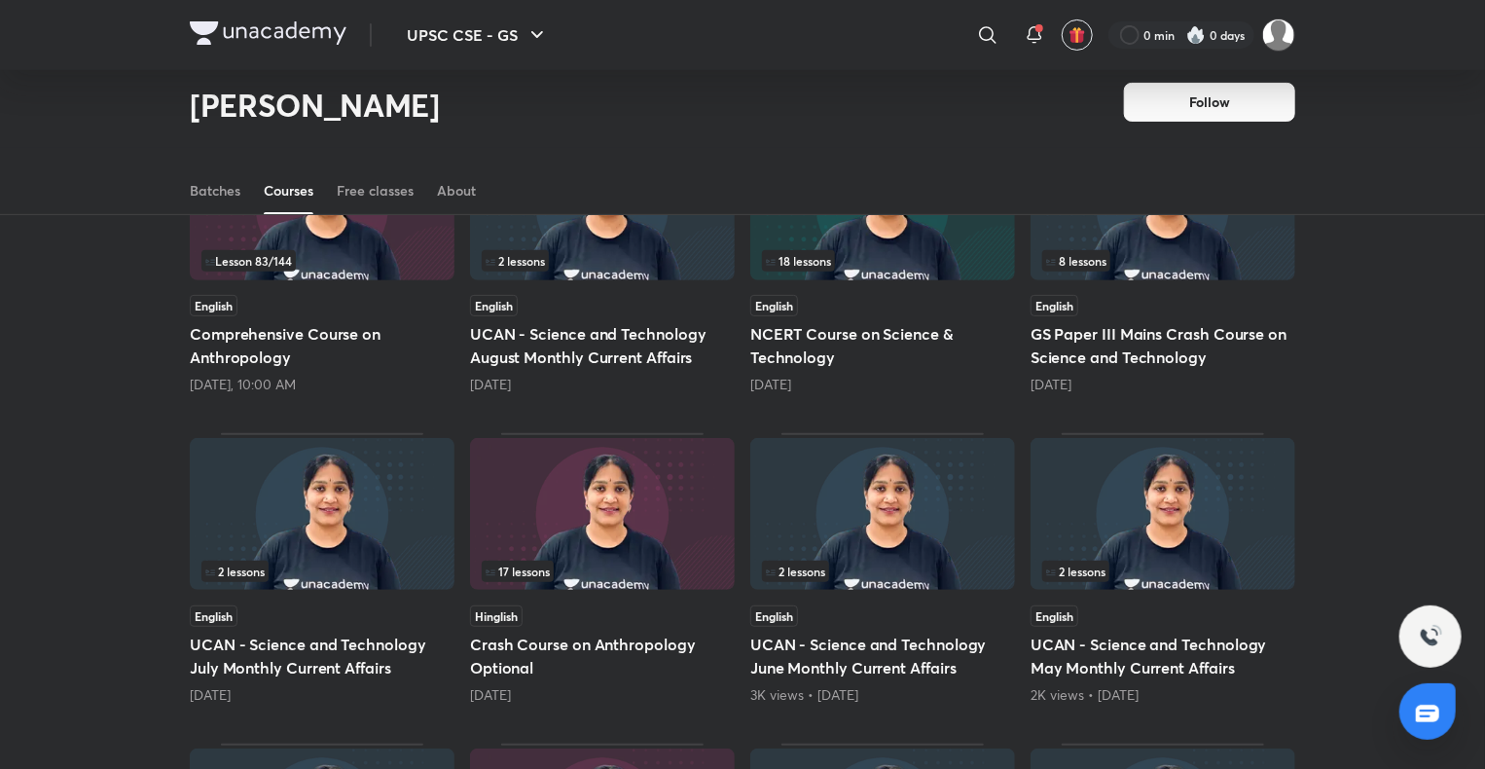
scroll to position [357, 0]
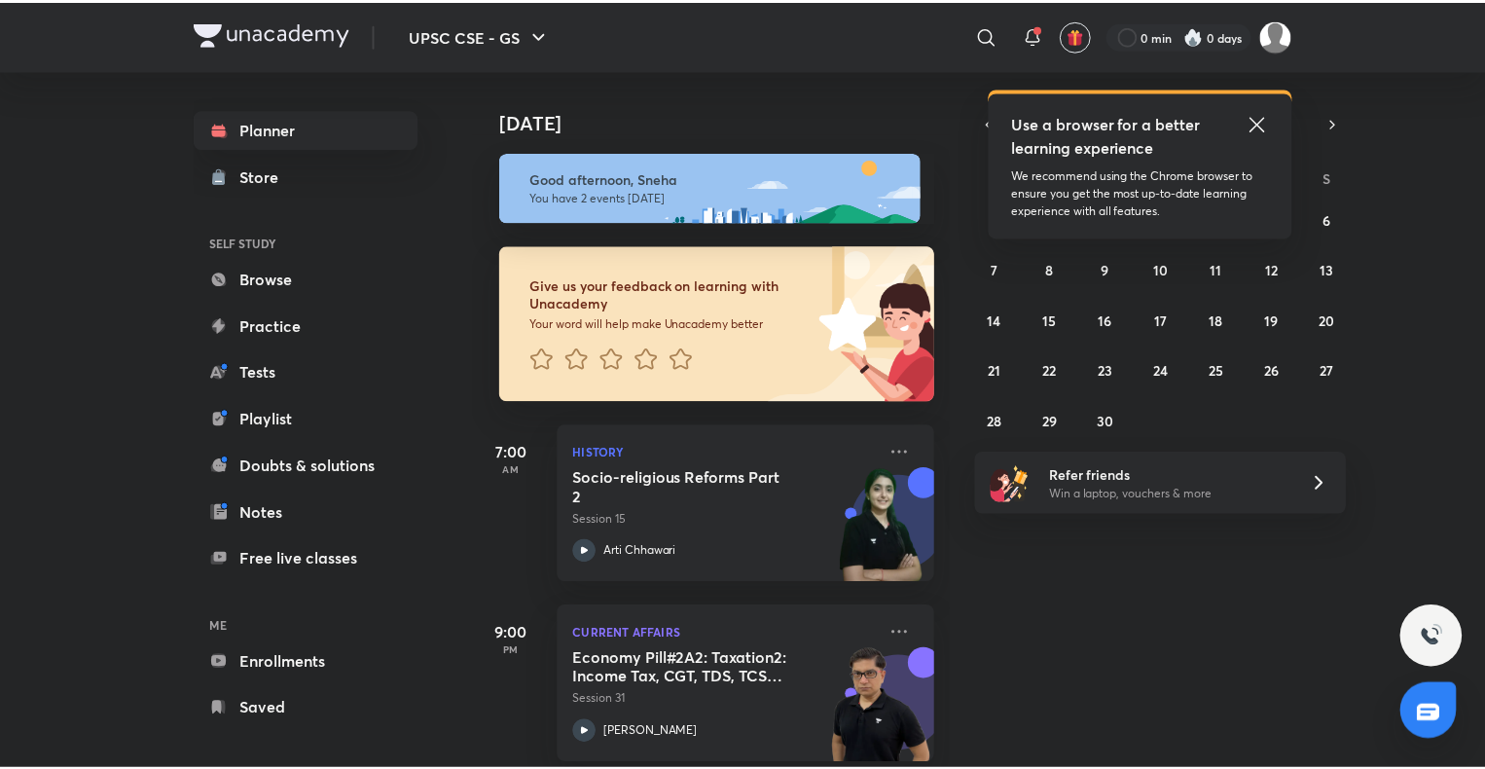
scroll to position [23, 0]
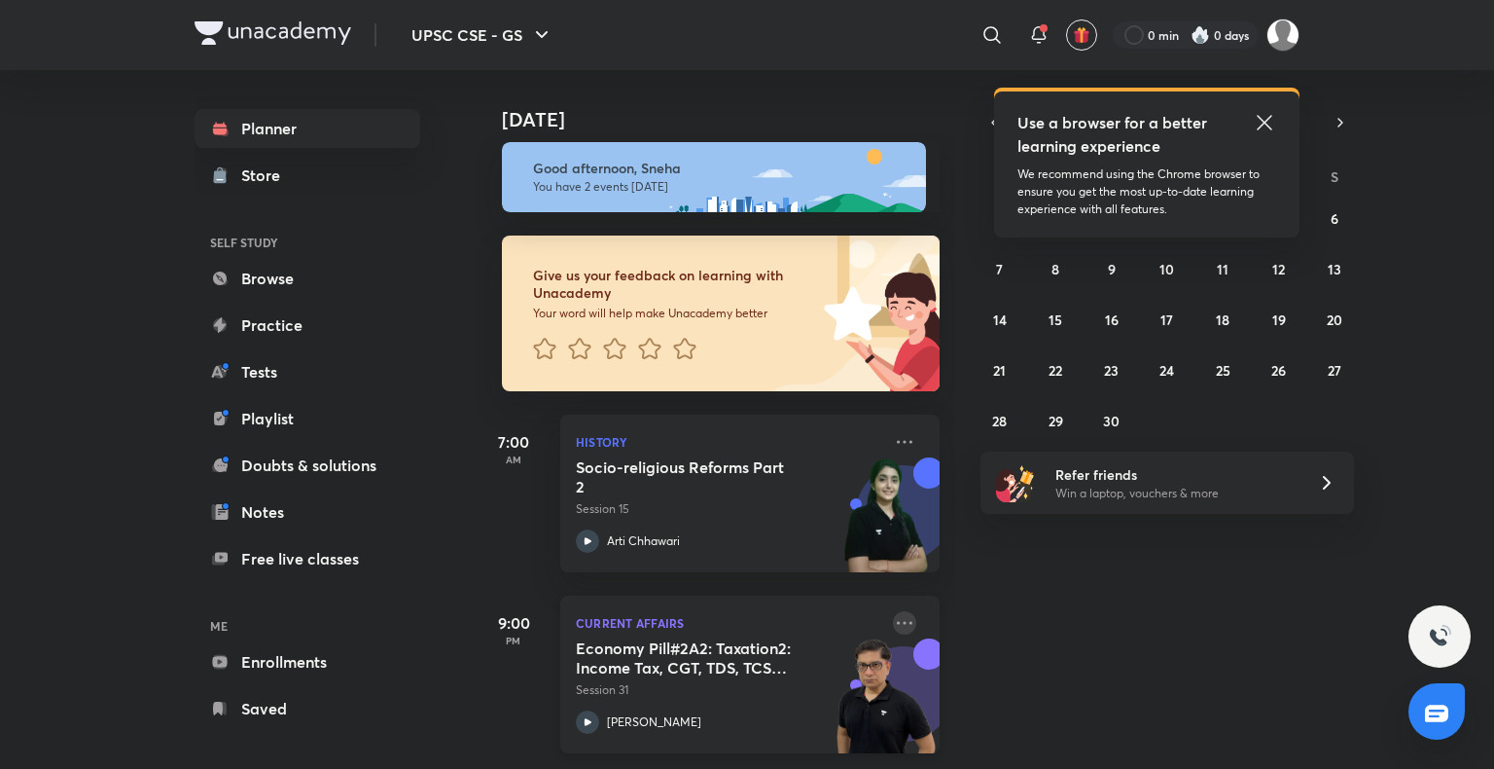
click at [896, 611] on icon at bounding box center [904, 622] width 23 height 23
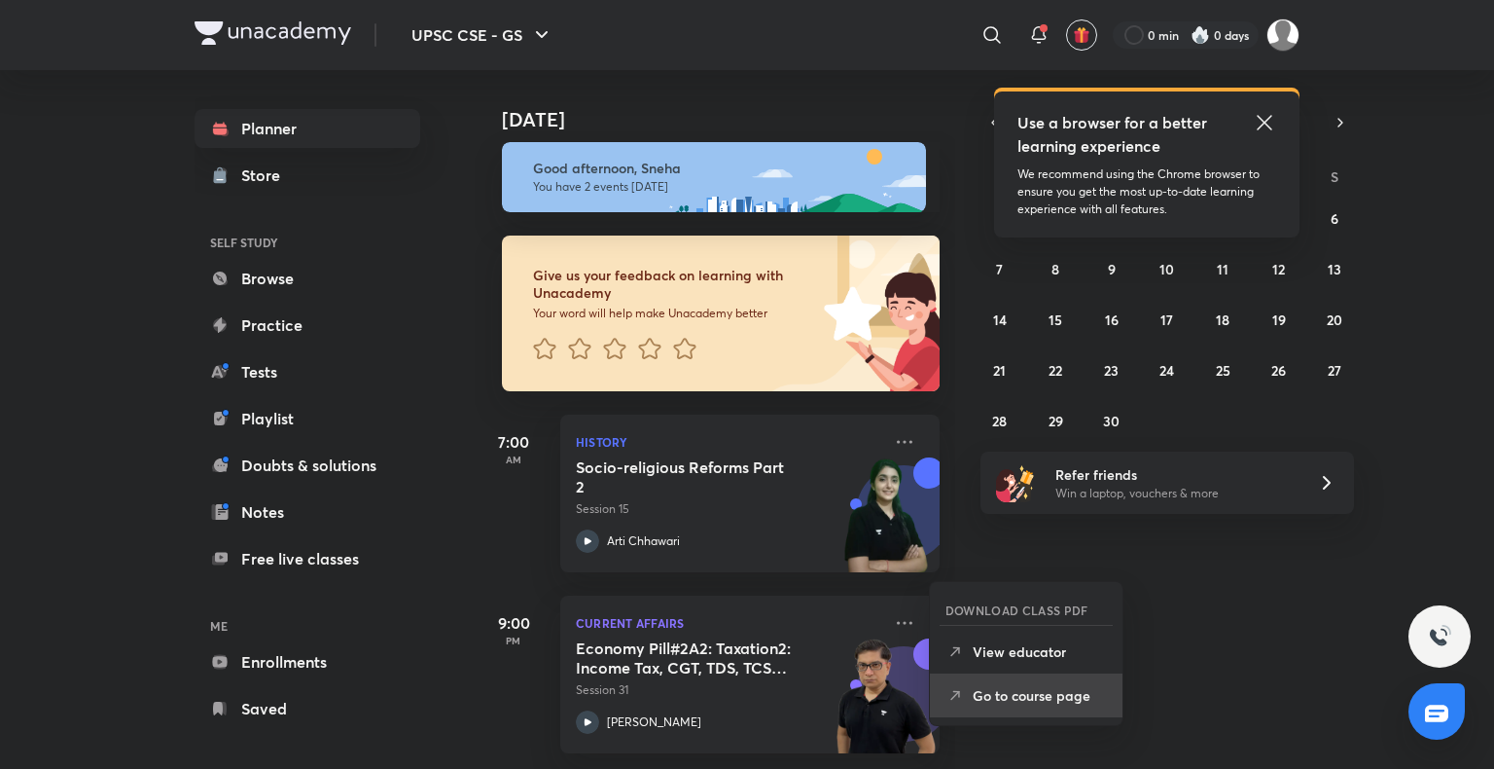
click at [977, 692] on p "Go to course page" at bounding box center [1040, 695] width 134 height 20
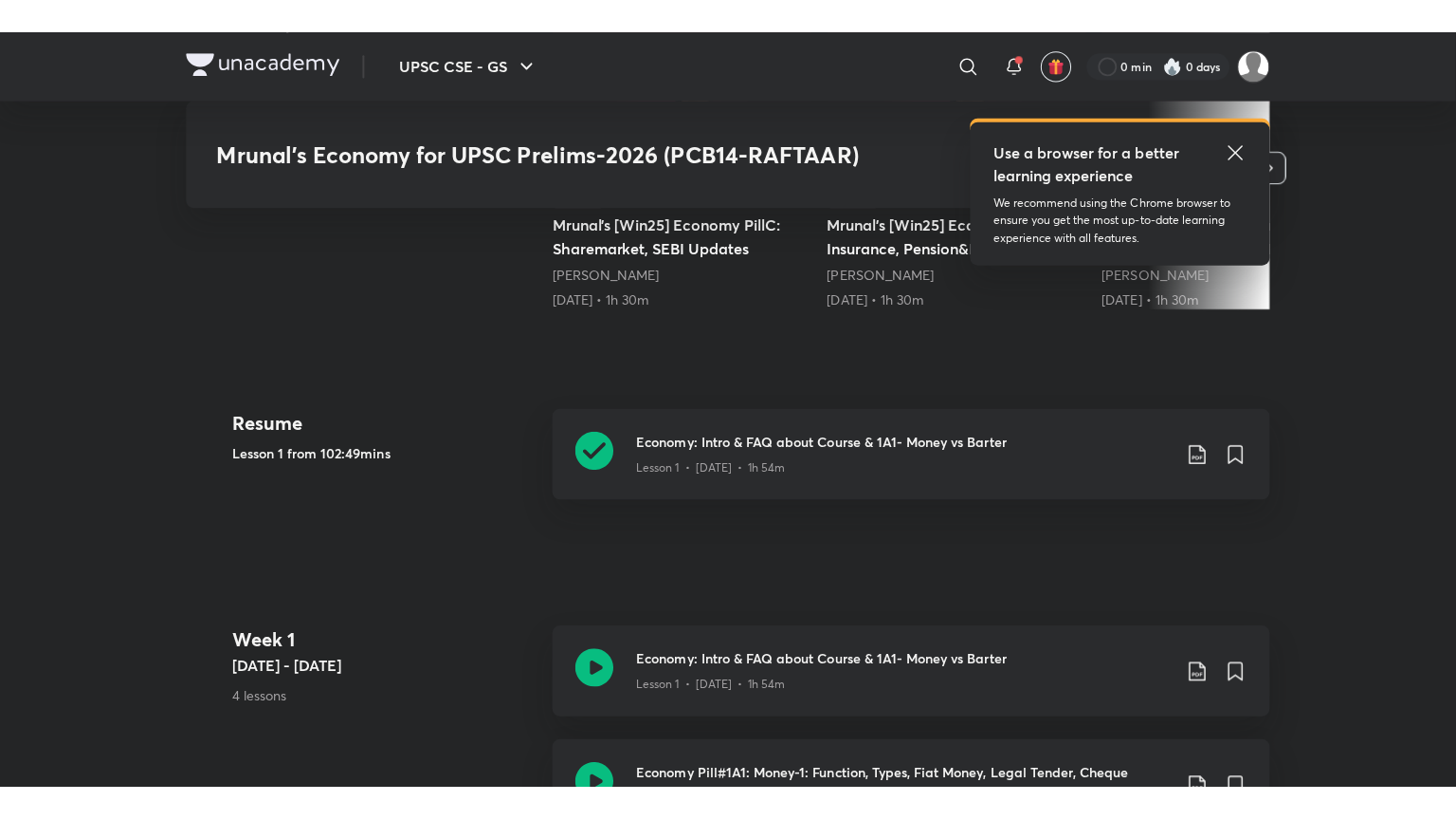
scroll to position [645, 0]
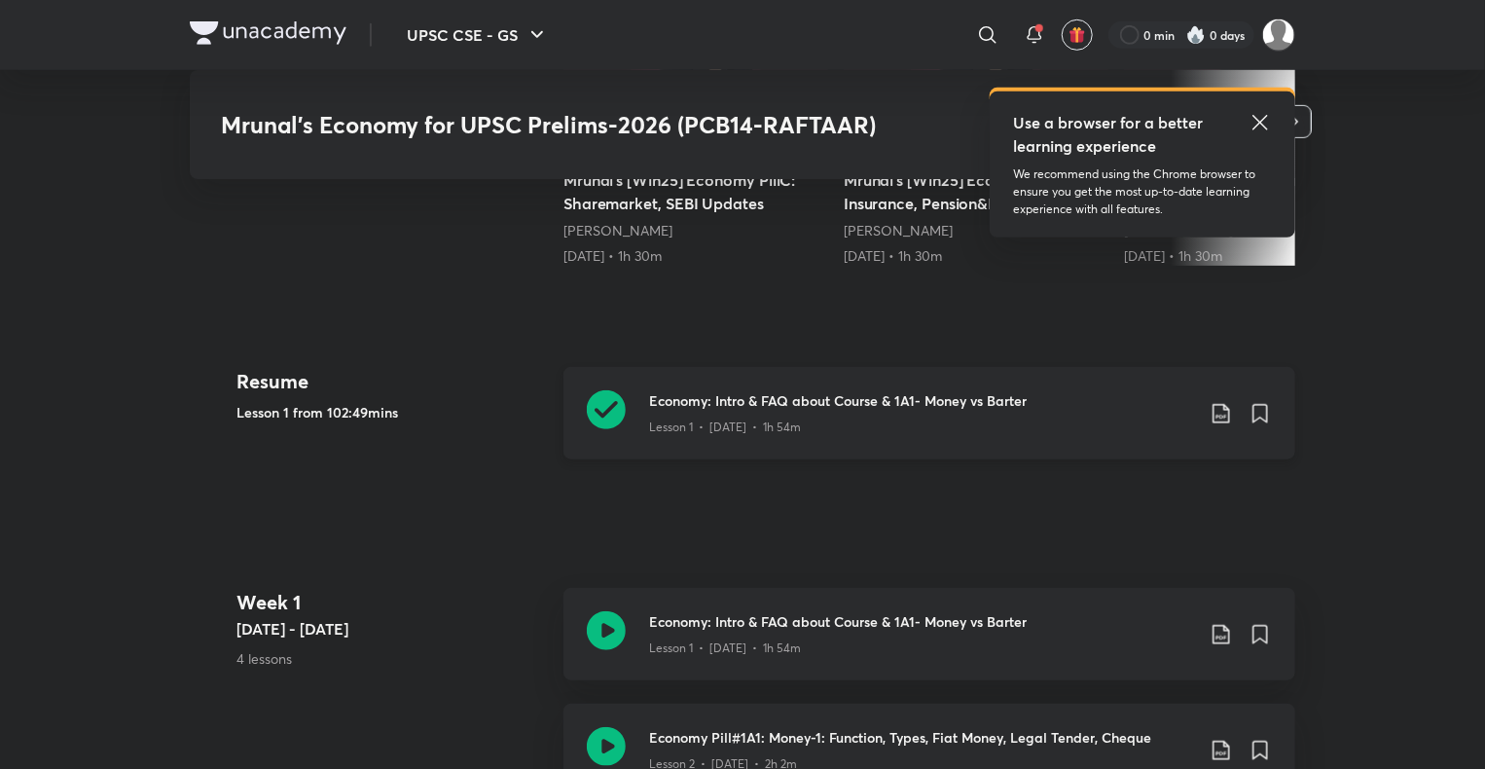
click at [811, 411] on h3 "Economy: Intro & FAQ about Course & 1A1- Money vs Barter" at bounding box center [921, 400] width 545 height 20
